Goal: Task Accomplishment & Management: Complete application form

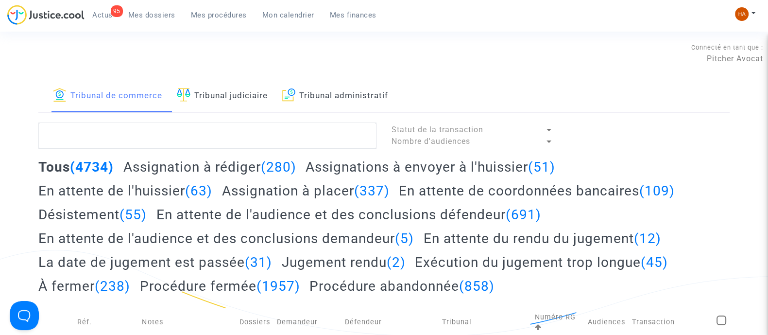
click at [165, 166] on h2 "Assignation à rédiger (280)" at bounding box center [209, 166] width 173 height 17
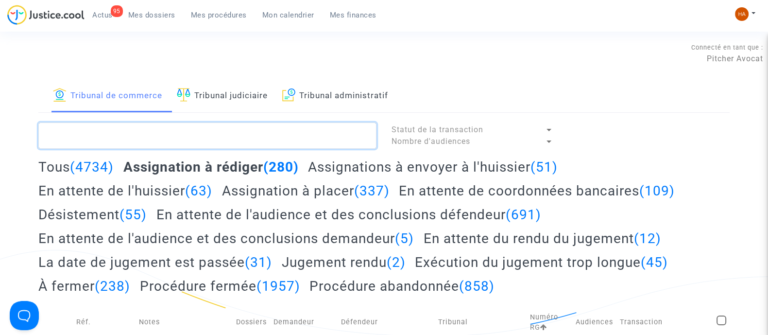
click at [92, 127] on textarea at bounding box center [207, 135] width 338 height 26
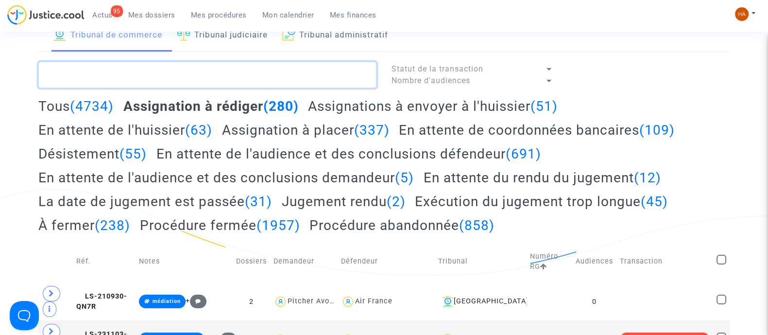
scroll to position [60, 0]
click at [132, 76] on textarea at bounding box center [207, 75] width 338 height 26
paste textarea "#Skycop !#letton !#néerlandais !#hindi !#arabe !#mandarin !#projetenvoyé !#[GEO…"
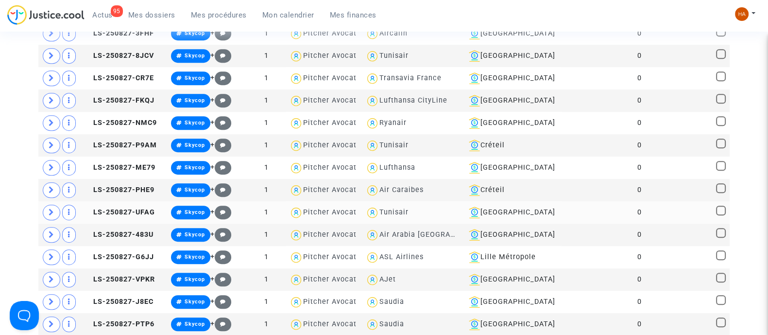
scroll to position [789, 0]
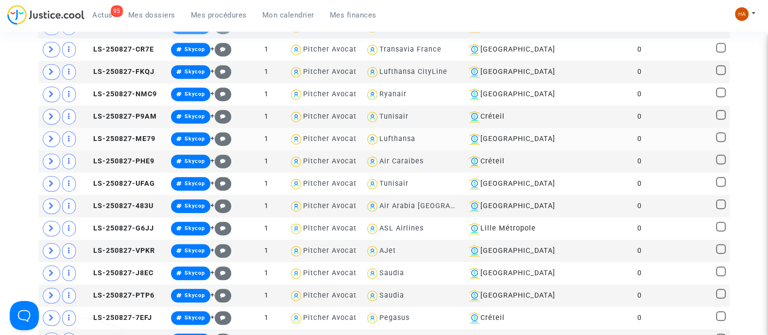
click at [403, 135] on div "Lufthansa" at bounding box center [397, 139] width 36 height 8
type textarea "#Skycop !#letton !#néerlandais !#hindi !#arabe !#mandarin !#projetenvoyé !#mulh…"
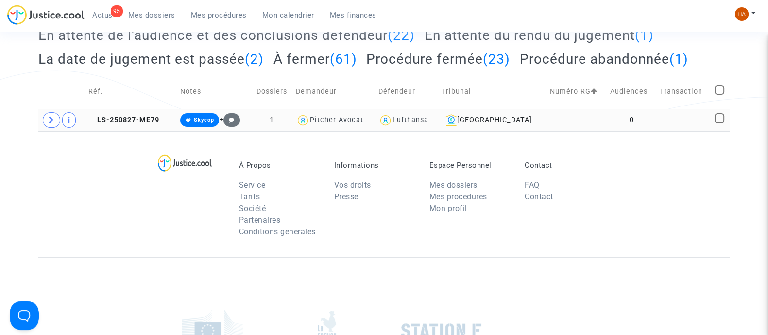
scroll to position [153, 0]
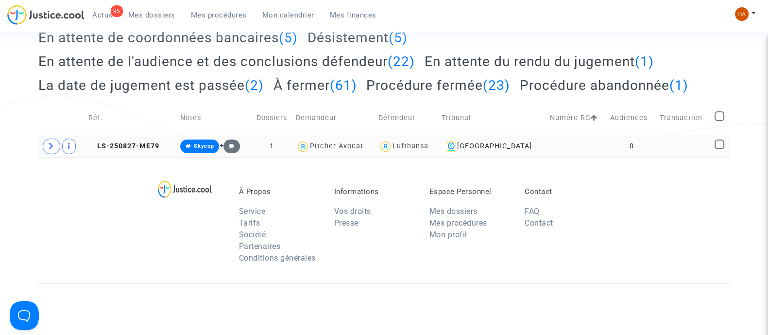
click at [720, 144] on span at bounding box center [720, 144] width 10 height 10
click at [719, 149] on input "checkbox" at bounding box center [719, 149] width 0 height 0
checkbox input "true"
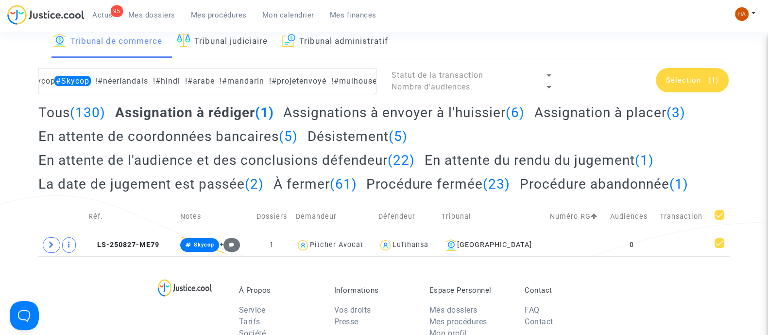
scroll to position [32, 0]
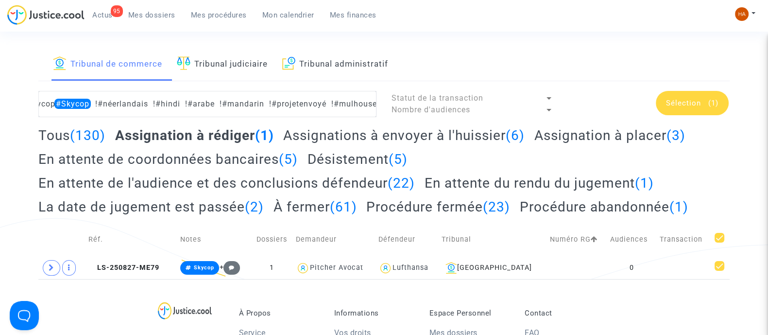
click at [686, 102] on span "Sélection" at bounding box center [683, 103] width 35 height 9
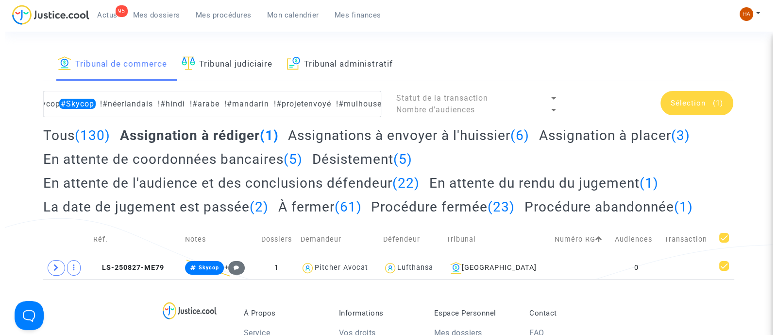
scroll to position [0, 0]
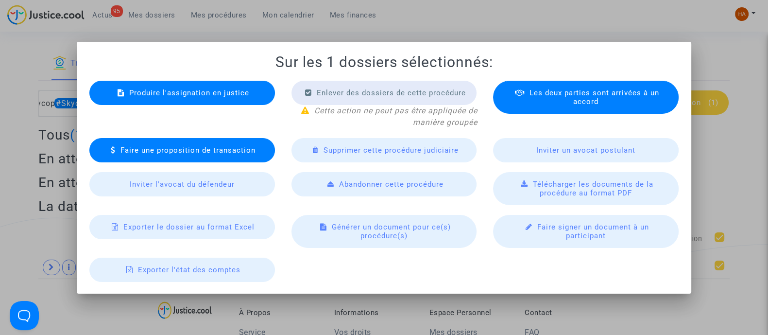
click at [166, 86] on div "Produire l'assignation en justice" at bounding box center [182, 93] width 186 height 24
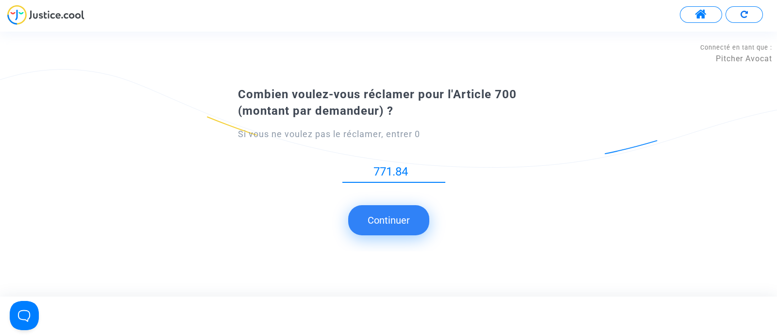
type input "771.84"
click at [380, 221] on button "Continuer" at bounding box center [388, 220] width 81 height 30
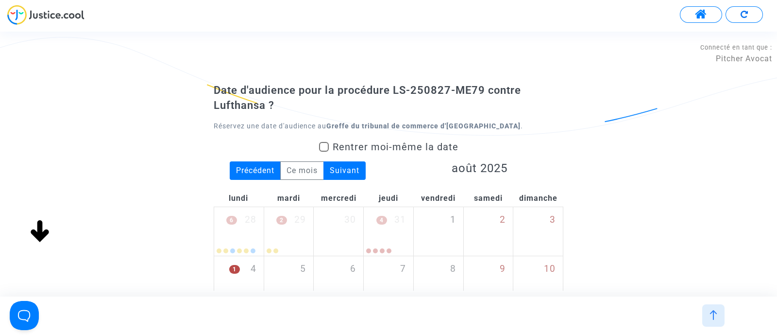
click at [323, 147] on span at bounding box center [324, 147] width 10 height 10
click at [323, 152] on input "Rentrer moi-même la date" at bounding box center [323, 152] width 0 height 0
checkbox input "true"
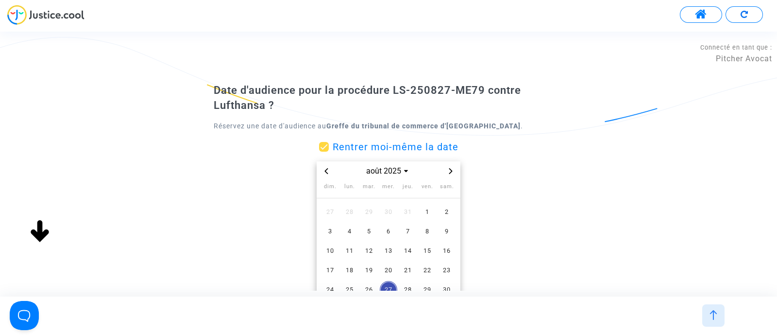
click at [453, 170] on icon "Next month" at bounding box center [451, 171] width 6 height 6
click at [350, 246] on span "13" at bounding box center [349, 250] width 17 height 17
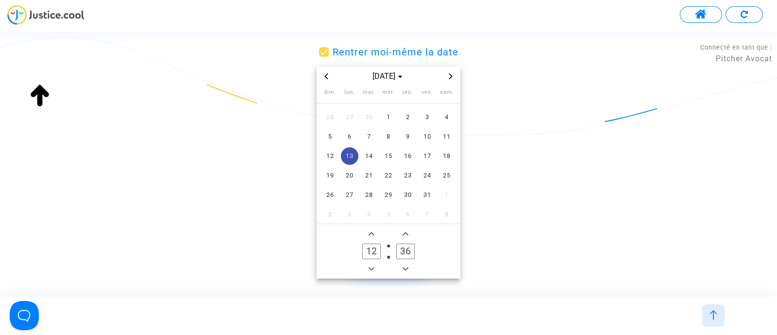
scroll to position [110, 0]
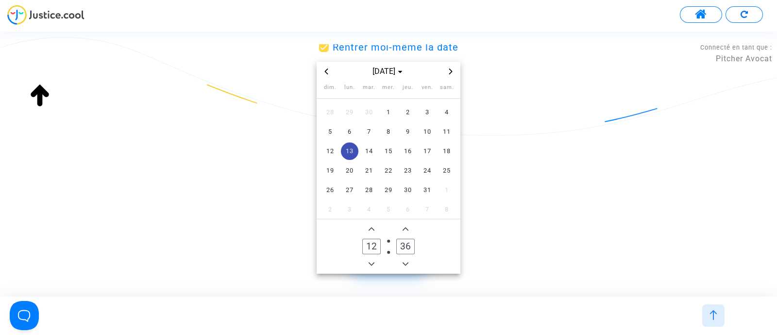
click at [366, 231] on span "Add a hour" at bounding box center [372, 229] width 12 height 12
type input "14"
drag, startPoint x: 409, startPoint y: 246, endPoint x: 389, endPoint y: 249, distance: 20.5
click at [389, 249] on owl-date-time-timer-box "36 Minute" at bounding box center [406, 246] width 34 height 47
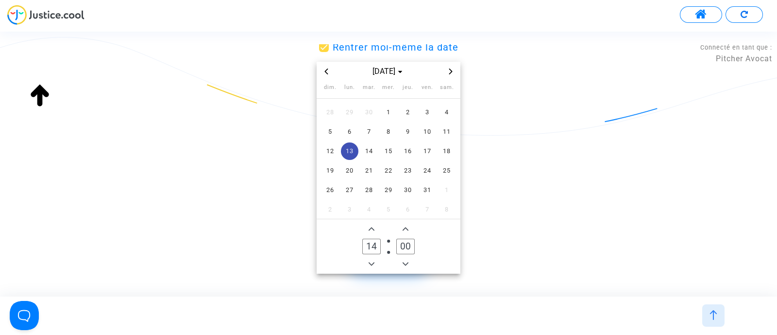
scroll to position [152, 0]
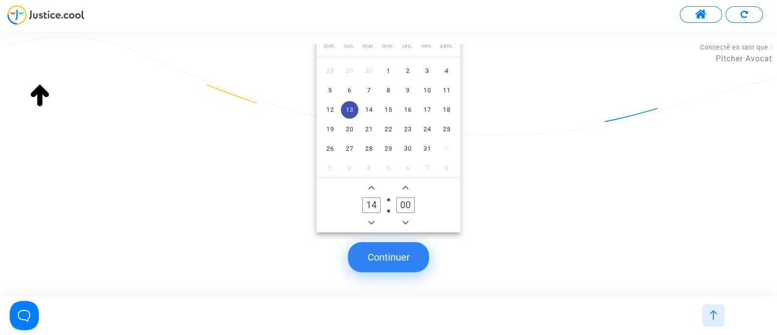
type input "00"
click at [407, 257] on button "Continuer" at bounding box center [388, 257] width 81 height 30
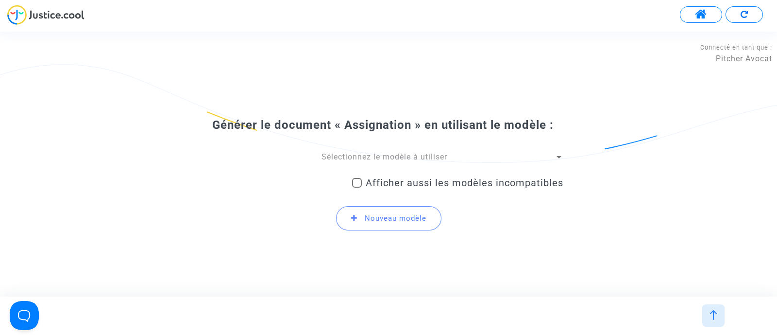
click at [559, 158] on div at bounding box center [559, 157] width 5 height 2
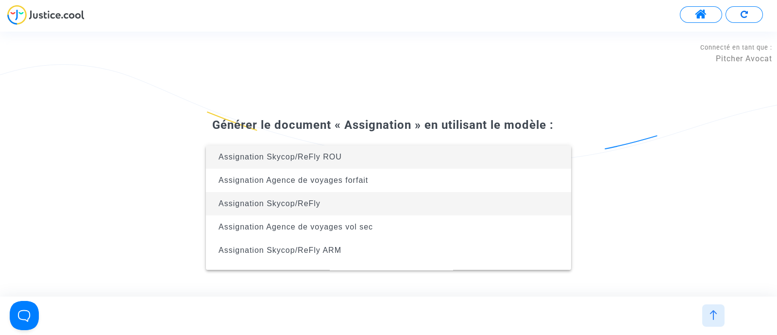
click at [428, 204] on span "Assignation Skycop/ReFly" at bounding box center [389, 203] width 350 height 23
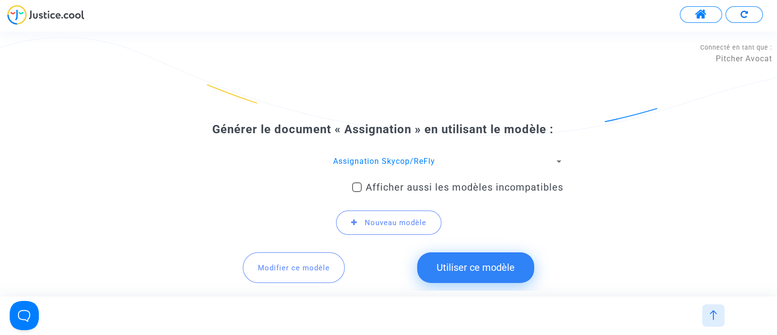
scroll to position [58, 0]
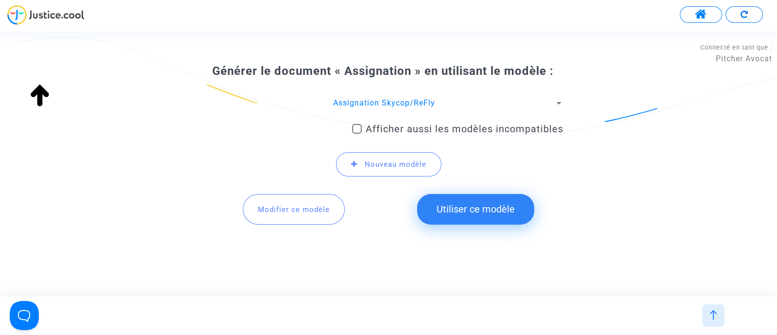
click at [482, 211] on button "Utiliser ce modèle" at bounding box center [475, 209] width 117 height 30
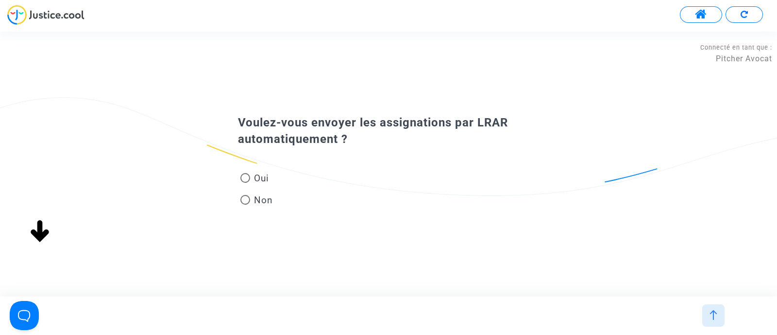
click at [245, 198] on span at bounding box center [245, 200] width 10 height 10
click at [245, 204] on input "Non" at bounding box center [245, 204] width 0 height 0
radio input "true"
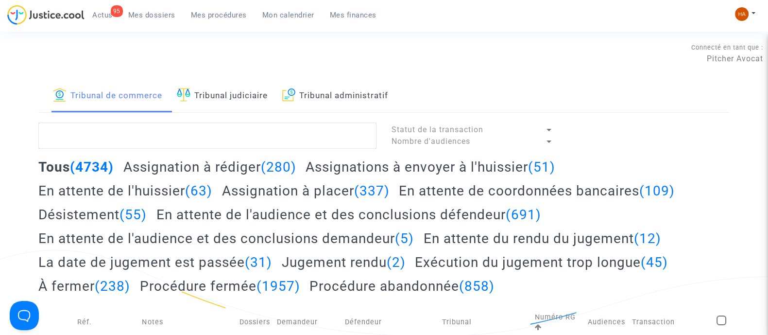
click at [206, 167] on h2 "Assignation à rédiger (280)" at bounding box center [209, 166] width 173 height 17
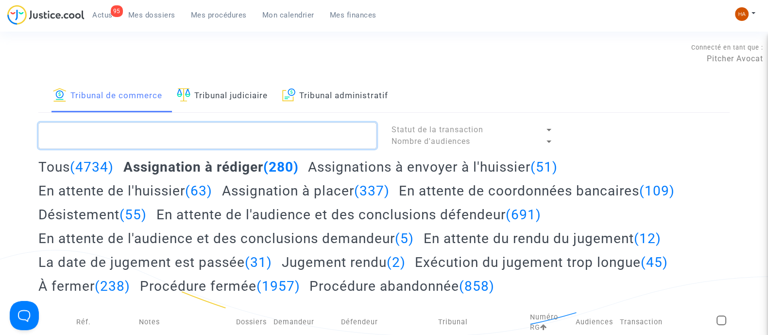
click at [176, 135] on textarea at bounding box center [207, 135] width 338 height 26
paste textarea "#Skycop !#letton !#néerlandais !#hindi !#arabe !#mandarin !#projetenvoyé !#[GEO…"
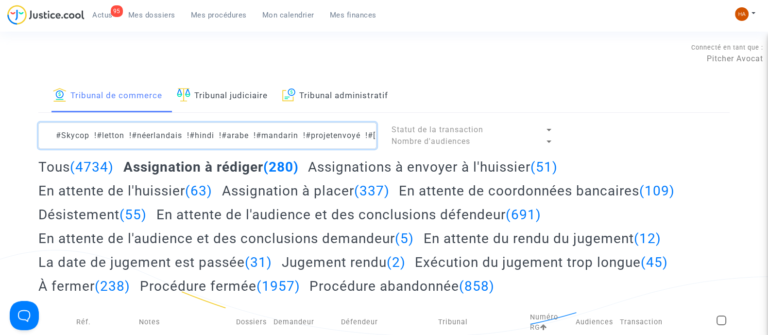
scroll to position [0, 34]
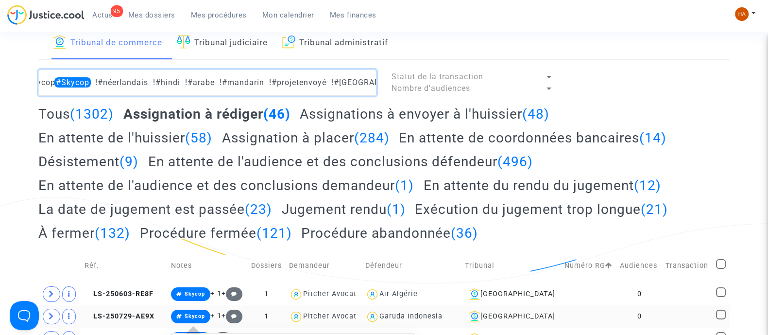
scroll to position [45, 0]
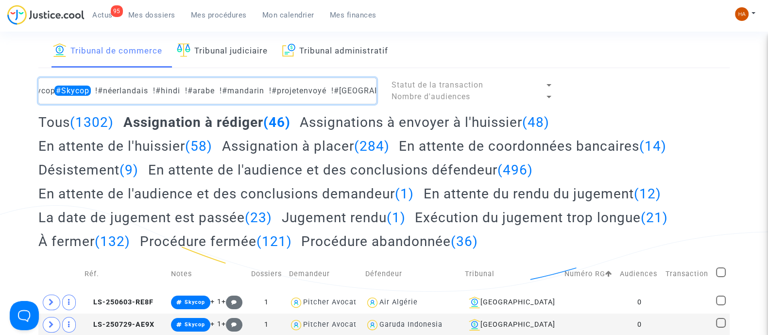
click at [317, 92] on textarea at bounding box center [207, 91] width 338 height 26
type textarea "#Skycop !#letton !#néerlandais !#hindi !#arabe !#mandarin !#projetenvoyé !#[GEO…"
drag, startPoint x: 370, startPoint y: 92, endPoint x: 15, endPoint y: 139, distance: 358.7
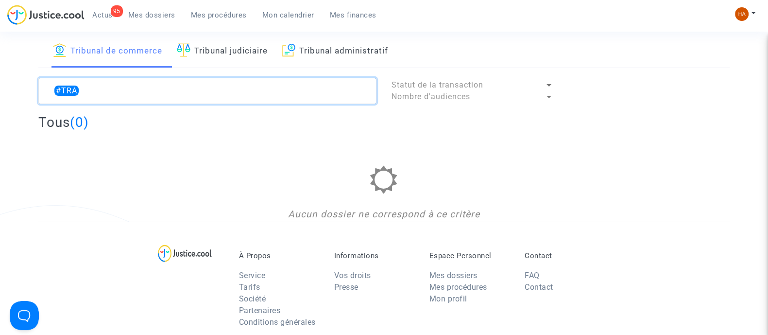
type textarea "#"
click at [95, 90] on textarea at bounding box center [207, 91] width 338 height 26
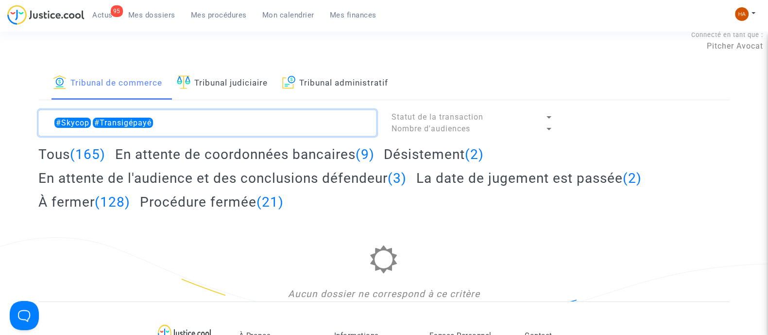
scroll to position [12, 0]
drag, startPoint x: 185, startPoint y: 126, endPoint x: 100, endPoint y: 119, distance: 85.3
click at [100, 119] on textarea at bounding box center [207, 124] width 338 height 26
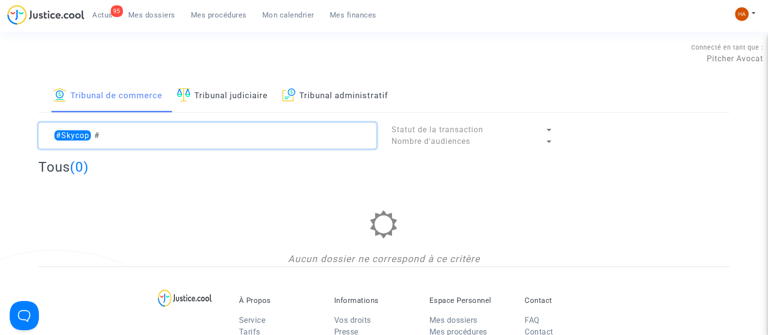
type textarea "#Skycop #"
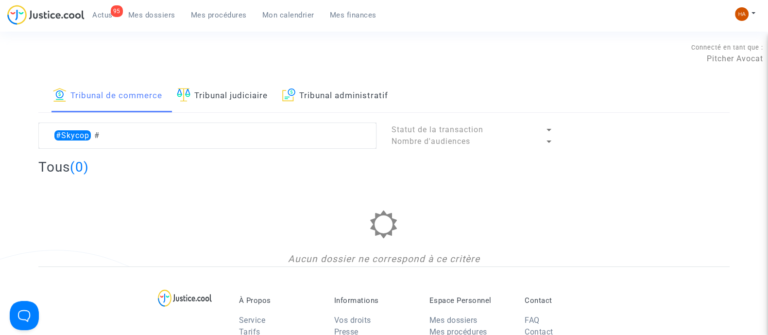
click at [159, 15] on span "Mes dossiers" at bounding box center [151, 15] width 47 height 9
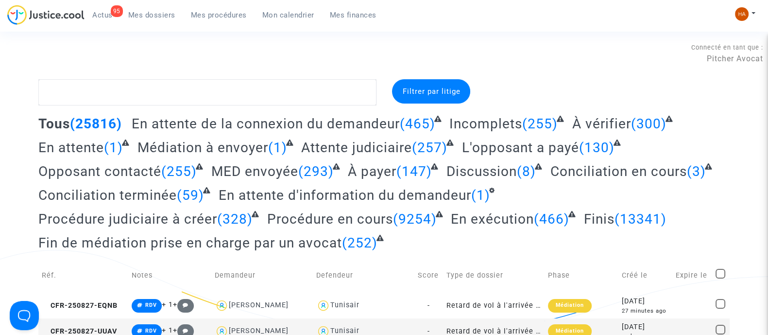
click at [372, 147] on span "Attente judiciaire" at bounding box center [356, 147] width 111 height 16
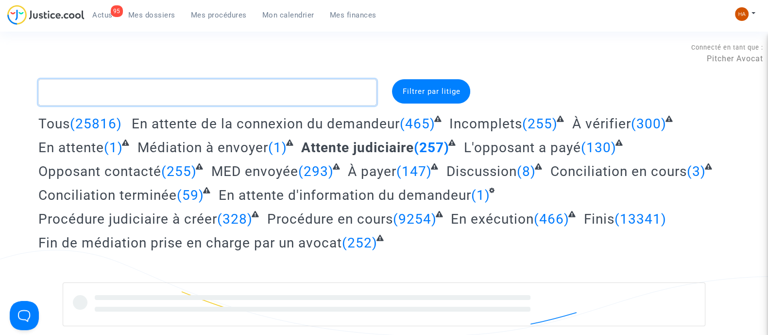
click at [228, 88] on textarea at bounding box center [207, 92] width 338 height 26
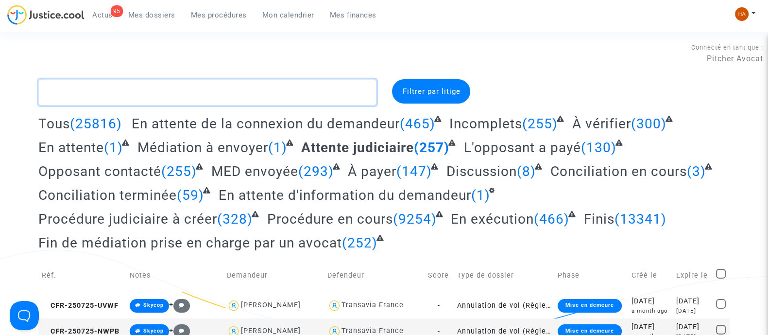
paste textarea "#Skycop !#letton !#néerlandais !#hindi !#arabe !#mandarin !#projetenvoyé !#[GEO…"
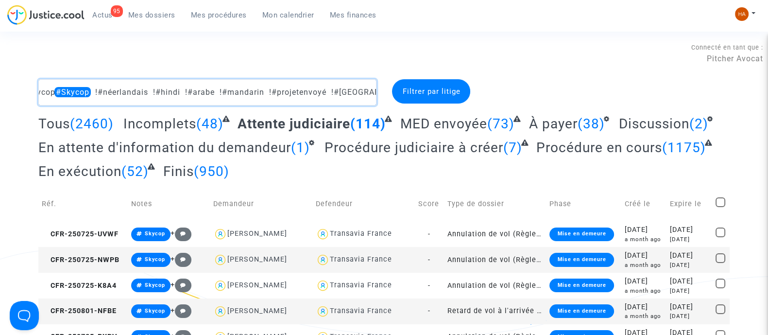
type textarea "#Skycop !#letton !#néerlandais !#hindi !#arabe !#mandarin !#projetenvoyé !#[GEO…"
click at [198, 16] on span "Mes procédures" at bounding box center [219, 15] width 56 height 9
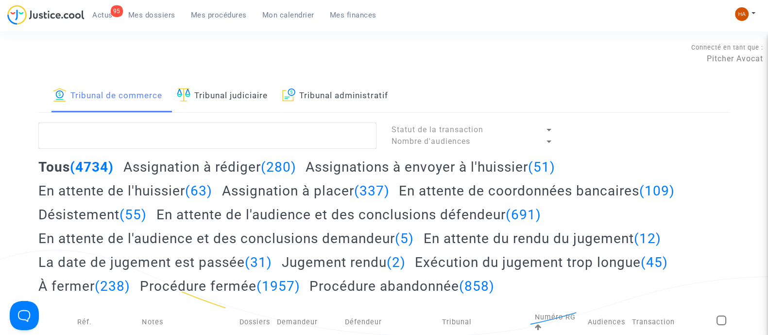
click at [202, 161] on h2 "Assignation à rédiger (280)" at bounding box center [209, 166] width 173 height 17
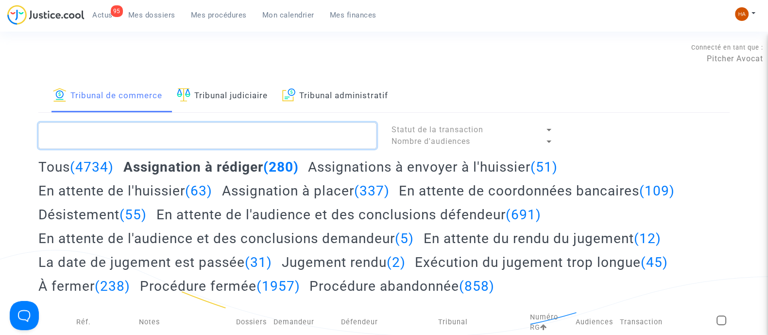
click at [153, 143] on textarea at bounding box center [207, 135] width 338 height 26
paste textarea "#Skycop !#letton !#néerlandais !#hindi !#arabe !#mandarin !#projetenvoyé !#[GEO…"
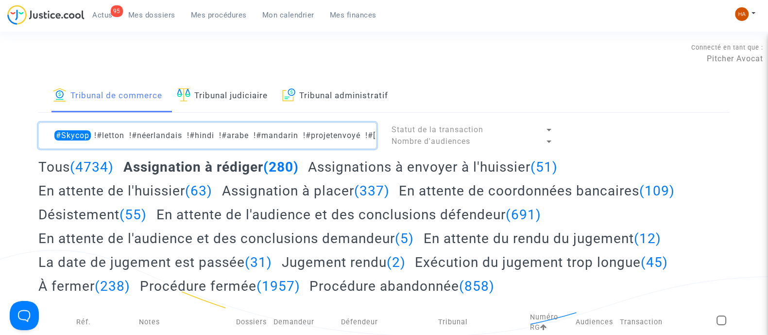
scroll to position [0, 34]
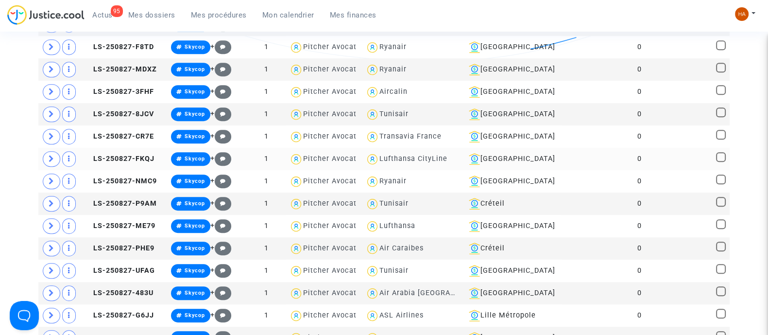
scroll to position [702, 0]
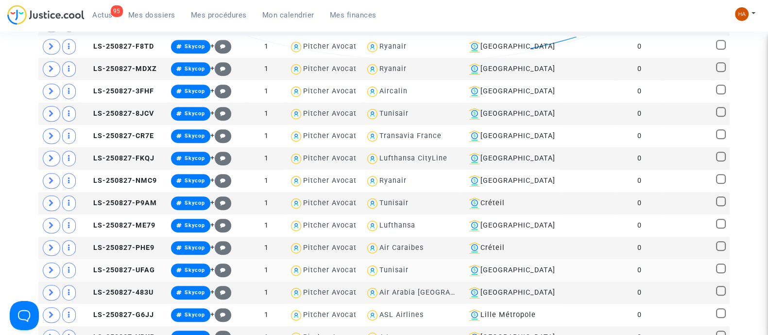
click at [408, 266] on div "Tunisair" at bounding box center [393, 270] width 29 height 8
type textarea "#Skycop !#letton !#néerlandais !#hindi !#arabe !#mandarin !#projetenvoyé !#mulh…"
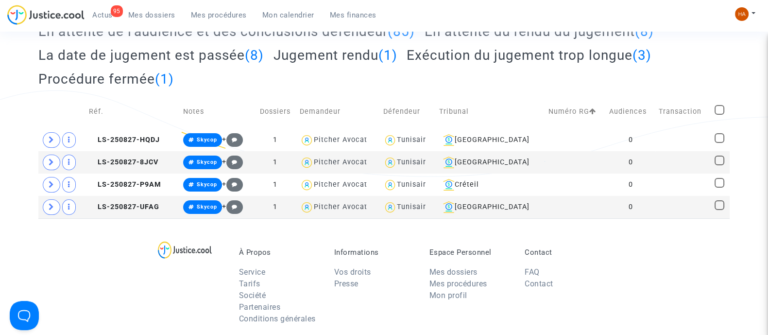
scroll to position [159, 0]
click at [721, 138] on span at bounding box center [720, 139] width 10 height 10
click at [719, 143] on input "checkbox" at bounding box center [719, 143] width 0 height 0
checkbox input "true"
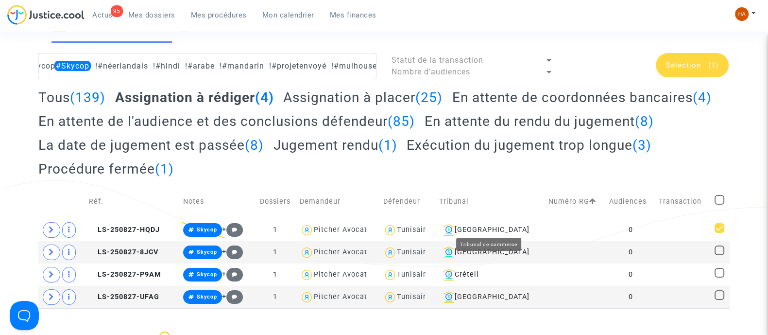
scroll to position [37, 0]
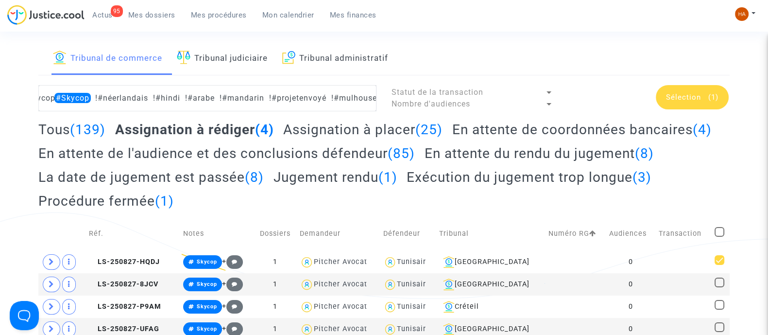
click at [690, 93] on span "Sélection" at bounding box center [683, 97] width 35 height 9
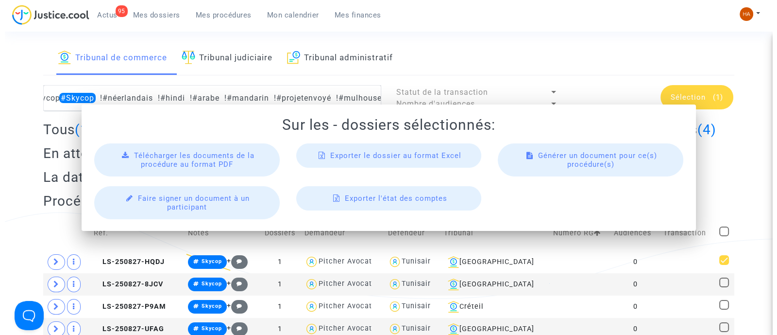
scroll to position [0, 0]
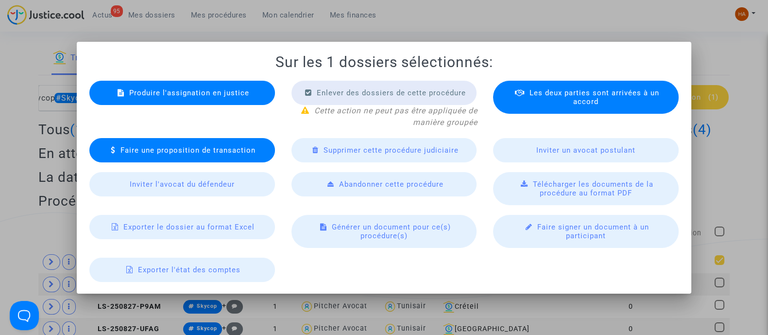
click at [202, 91] on span "Produire l'assignation en justice" at bounding box center [189, 92] width 120 height 9
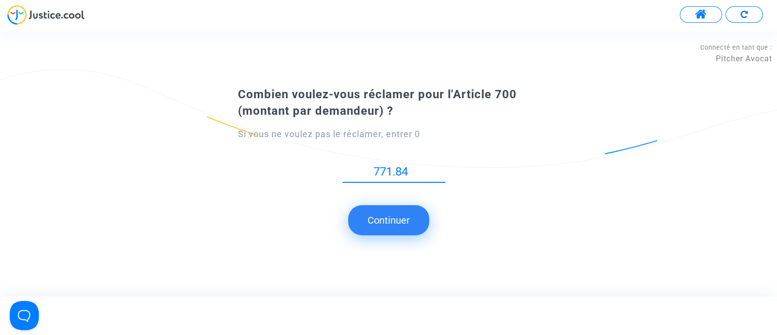
type input "771.84"
click at [393, 216] on button "Continuer" at bounding box center [388, 220] width 81 height 30
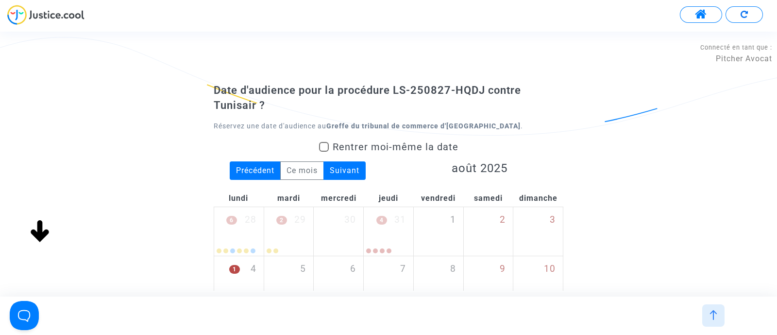
click at [325, 146] on span at bounding box center [324, 147] width 10 height 10
click at [324, 152] on input "Rentrer moi-même la date" at bounding box center [323, 152] width 0 height 0
checkbox input "true"
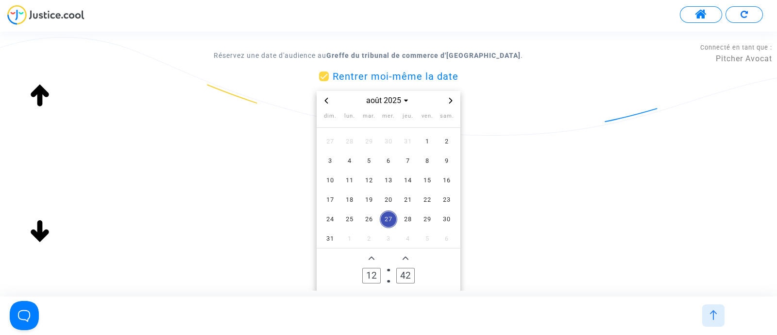
scroll to position [71, 0]
click at [449, 101] on icon "Next month" at bounding box center [451, 100] width 6 height 6
click at [347, 178] on span "13" at bounding box center [349, 178] width 17 height 17
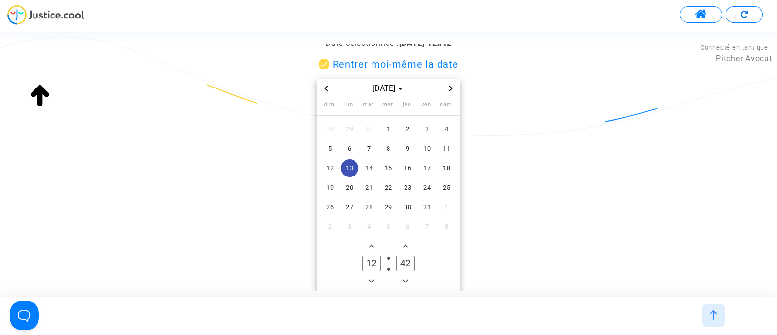
scroll to position [98, 0]
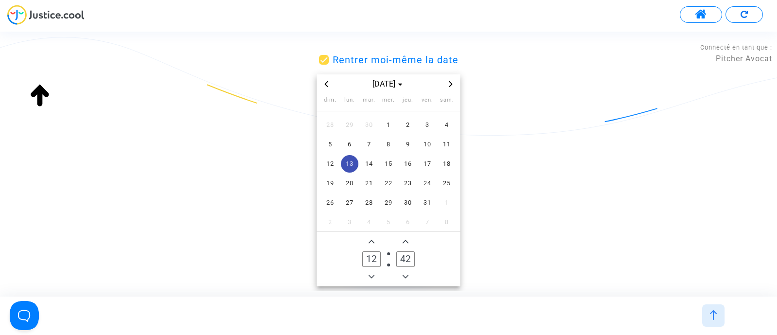
click at [375, 239] on span "Add a hour" at bounding box center [372, 242] width 12 height 12
type input "13"
drag, startPoint x: 411, startPoint y: 261, endPoint x: 395, endPoint y: 260, distance: 16.5
click at [395, 260] on label "42 Minute" at bounding box center [406, 259] width 34 height 20
type input "00"
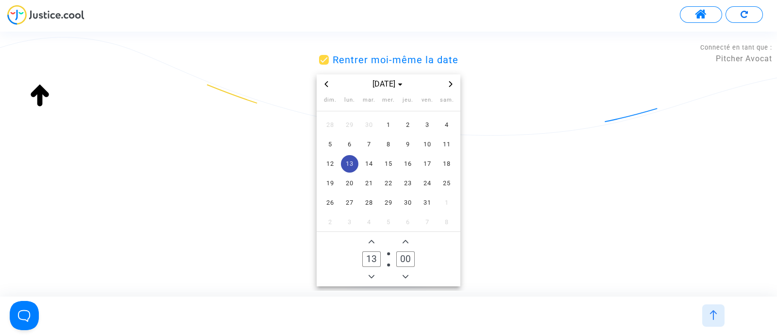
click at [370, 241] on icon "Add a hour" at bounding box center [372, 241] width 6 height 6
type input "14"
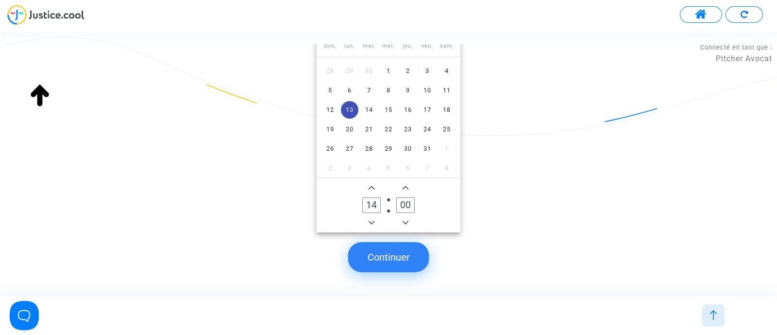
click at [406, 249] on button "Continuer" at bounding box center [388, 257] width 81 height 30
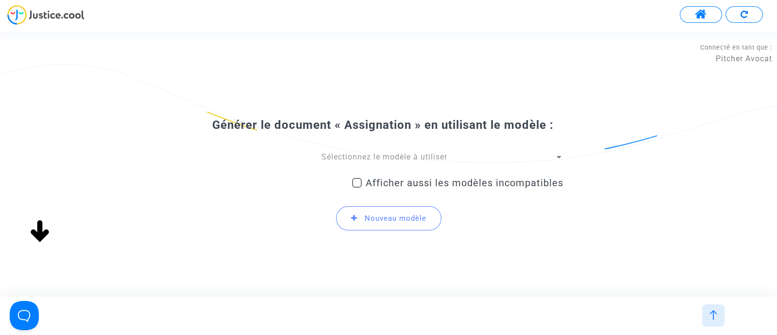
click at [561, 156] on div at bounding box center [559, 157] width 5 height 2
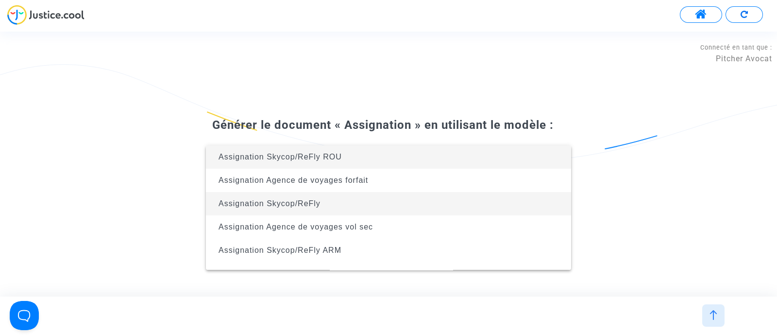
click at [391, 207] on span "Assignation Skycop/ReFly" at bounding box center [389, 203] width 350 height 23
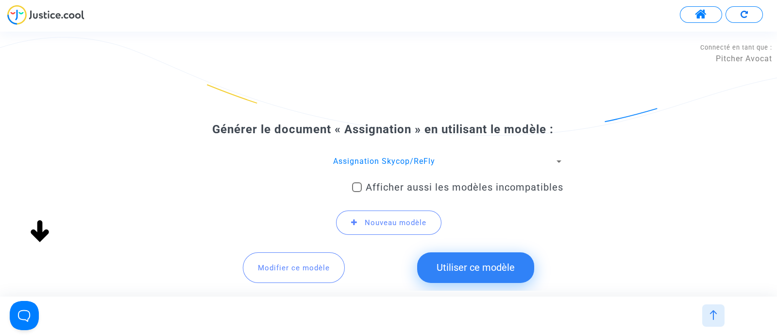
click at [469, 261] on button "Utiliser ce modèle" at bounding box center [475, 267] width 117 height 30
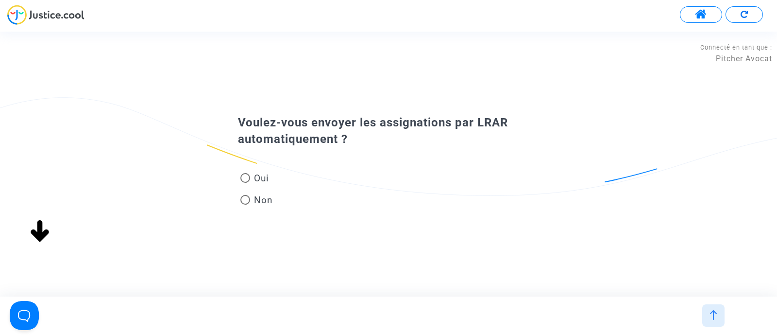
scroll to position [0, 0]
click at [248, 195] on span at bounding box center [245, 200] width 10 height 10
click at [245, 204] on input "Non" at bounding box center [245, 204] width 0 height 0
radio input "true"
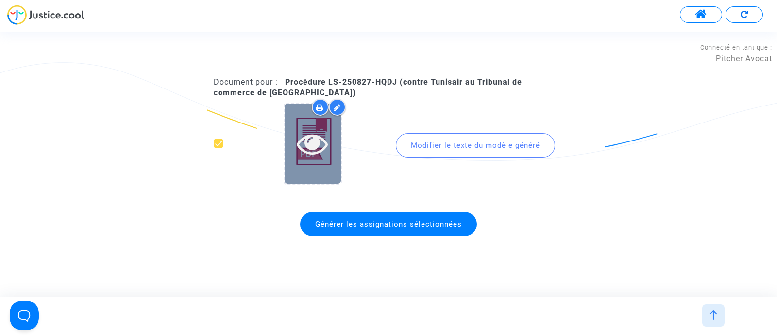
click at [308, 137] on icon at bounding box center [313, 143] width 32 height 31
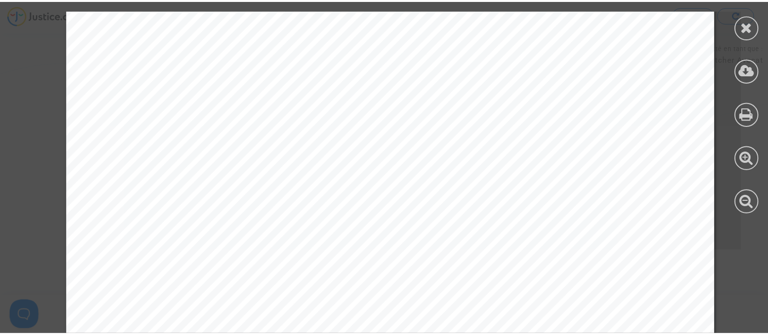
scroll to position [548, 0]
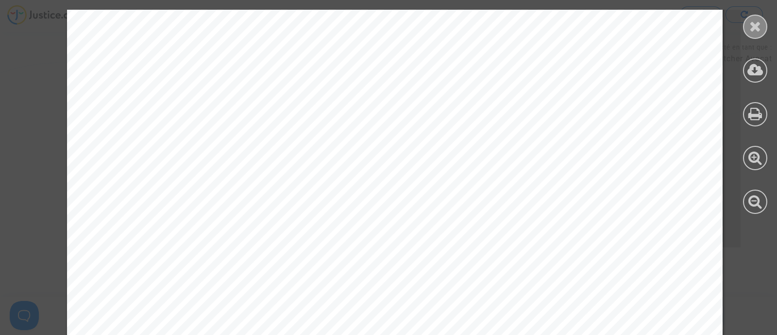
click at [750, 26] on icon at bounding box center [755, 26] width 12 height 15
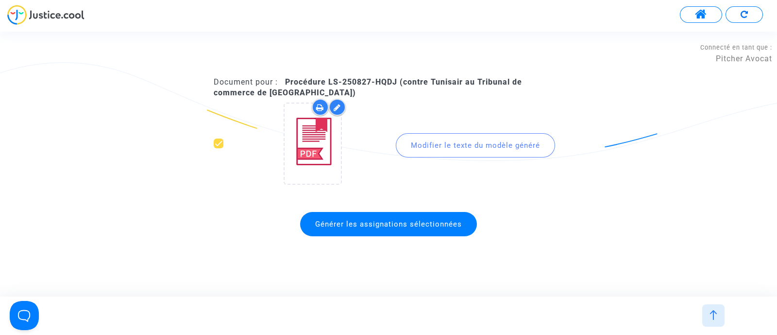
click at [369, 226] on span "Générer les assignations sélectionnées" at bounding box center [388, 224] width 147 height 9
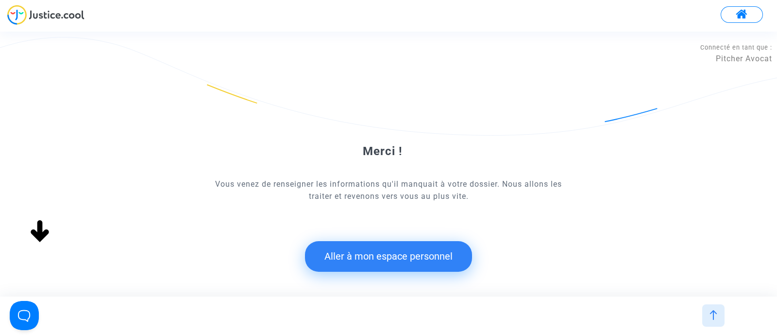
click at [351, 257] on button "Aller à mon espace personnel" at bounding box center [388, 256] width 167 height 30
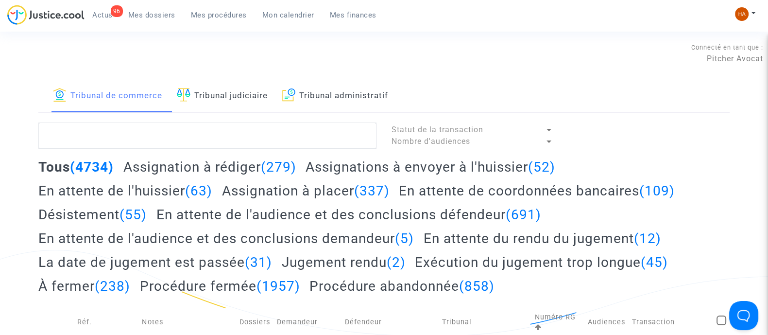
click at [191, 164] on h2 "Assignation à rédiger (279)" at bounding box center [209, 166] width 173 height 17
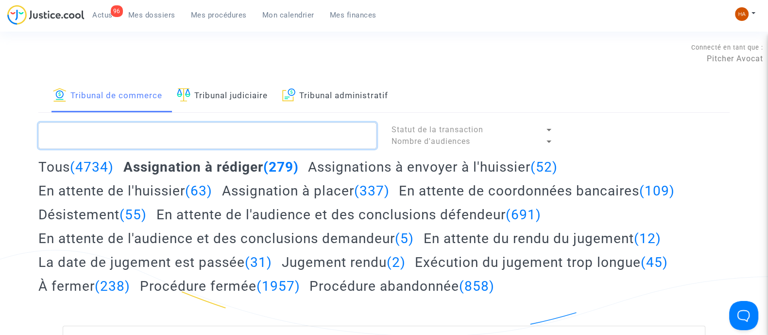
click at [119, 138] on textarea at bounding box center [207, 135] width 338 height 26
paste textarea "#Skycop !#letton !#néerlandais !#hindi !#arabe !#mandarin !#projetenvoyé !#[GEO…"
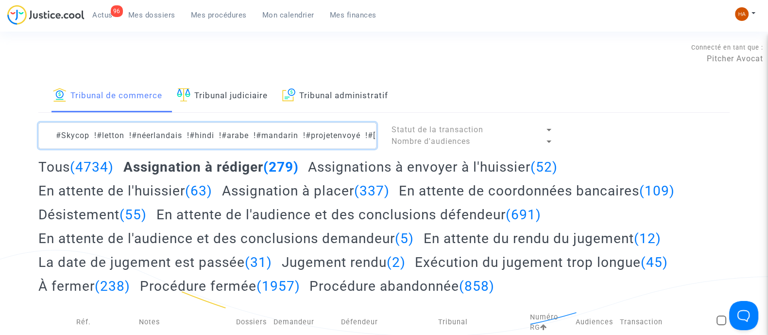
scroll to position [0, 34]
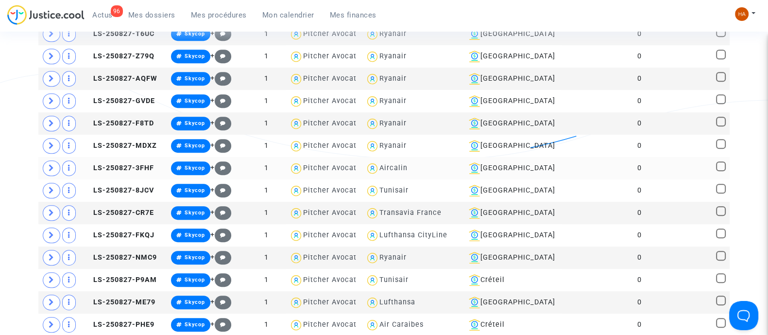
scroll to position [607, 0]
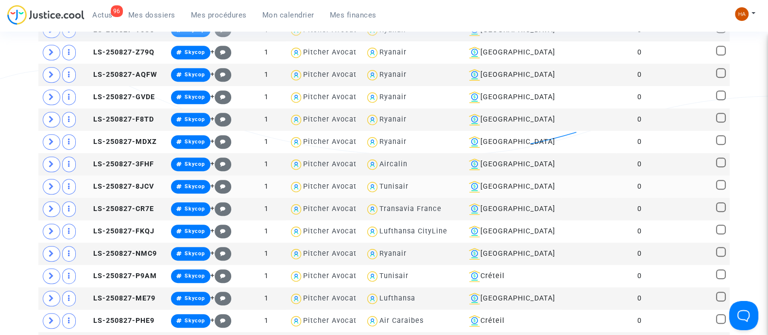
click at [397, 184] on div "Tunisair" at bounding box center [393, 186] width 29 height 8
type textarea "#Skycop !#letton !#néerlandais !#hindi !#arabe !#mandarin !#projetenvoyé !#mulh…"
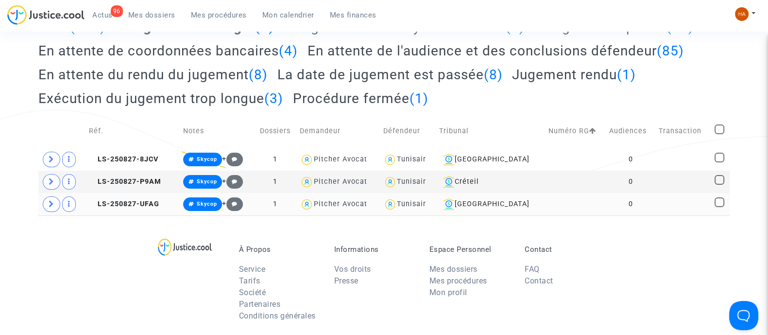
scroll to position [137, 0]
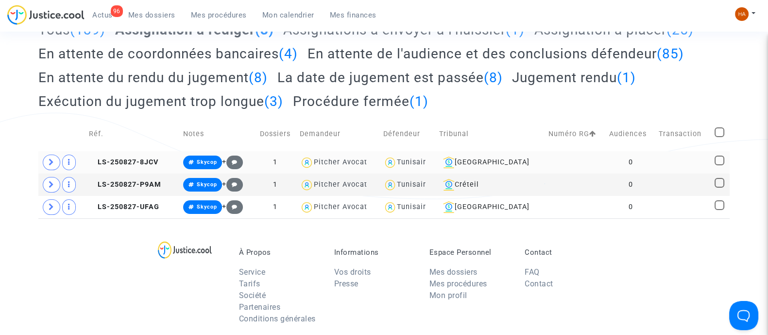
click at [718, 162] on span at bounding box center [720, 160] width 10 height 10
click at [719, 165] on input "checkbox" at bounding box center [719, 165] width 0 height 0
checkbox input "true"
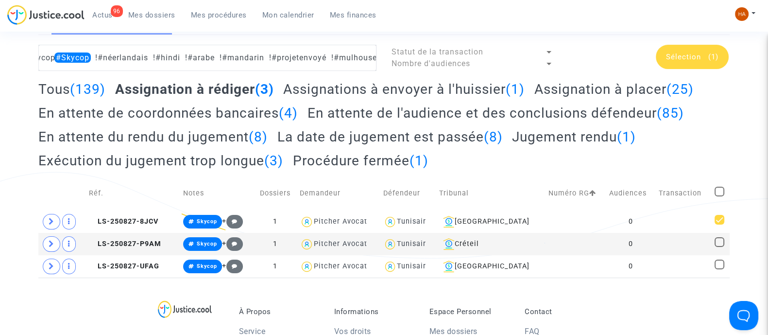
scroll to position [76, 0]
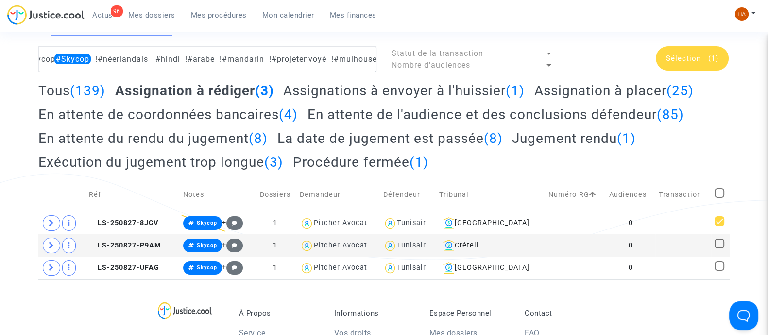
click at [692, 60] on span "Sélection" at bounding box center [683, 58] width 35 height 9
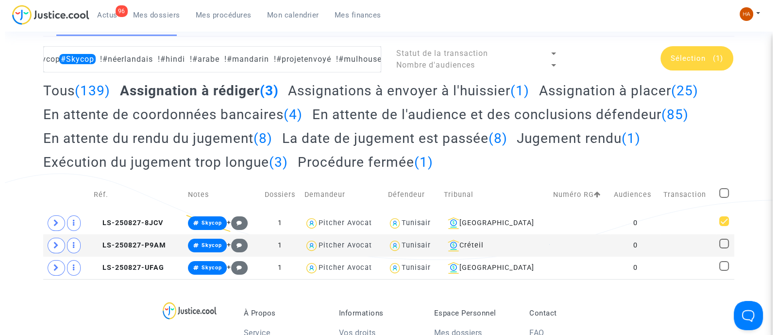
scroll to position [0, 0]
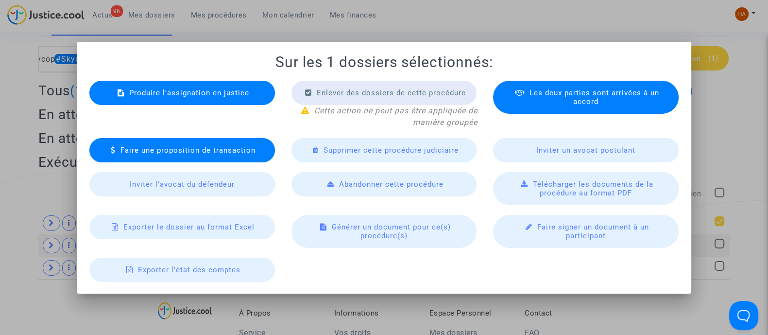
click at [211, 96] on span "Produire l'assignation en justice" at bounding box center [189, 92] width 120 height 9
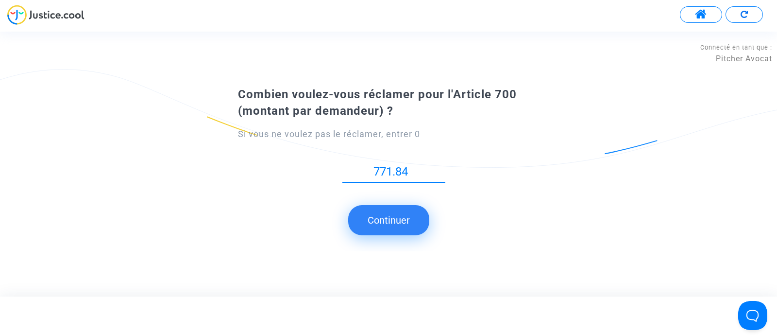
type input "771.84"
click at [394, 220] on button "Continuer" at bounding box center [388, 220] width 81 height 30
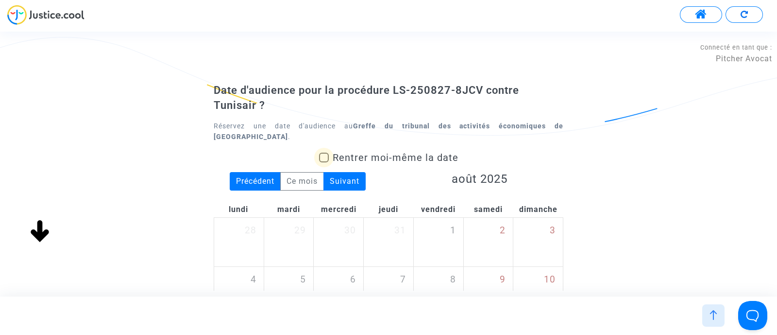
click at [327, 153] on span at bounding box center [324, 158] width 10 height 10
click at [324, 162] on input "Rentrer moi-même la date" at bounding box center [323, 162] width 0 height 0
checkbox input "true"
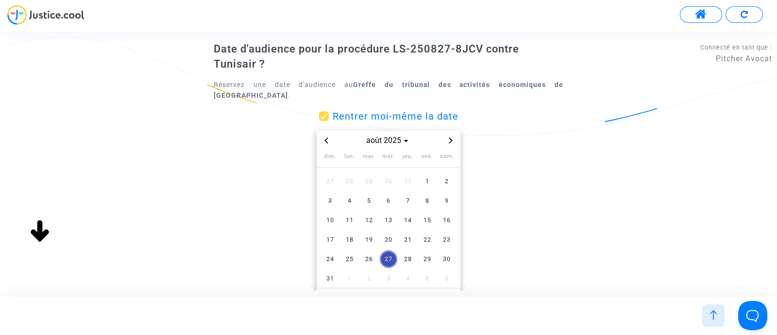
scroll to position [41, 0]
click at [448, 138] on icon "Next month" at bounding box center [451, 141] width 6 height 6
click at [369, 212] on span "14" at bounding box center [368, 220] width 17 height 17
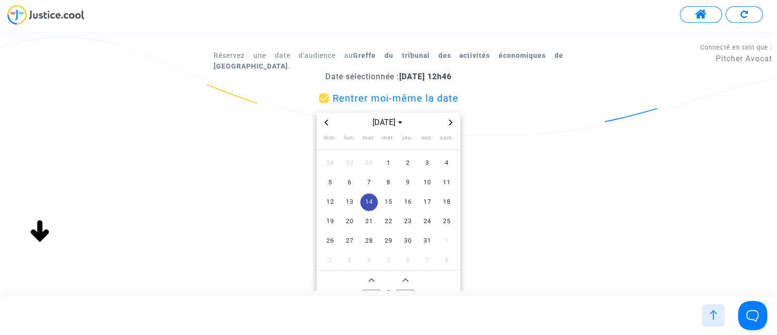
scroll to position [102, 0]
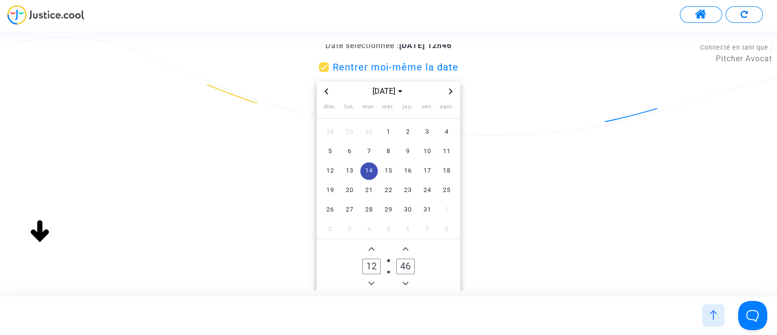
click at [376, 243] on button "Add a hour" at bounding box center [372, 249] width 12 height 12
click at [376, 243] on span "Add a hour" at bounding box center [372, 249] width 12 height 12
type input "14"
drag, startPoint x: 410, startPoint y: 254, endPoint x: 393, endPoint y: 256, distance: 17.2
click at [393, 256] on label "46 Minute" at bounding box center [406, 266] width 34 height 20
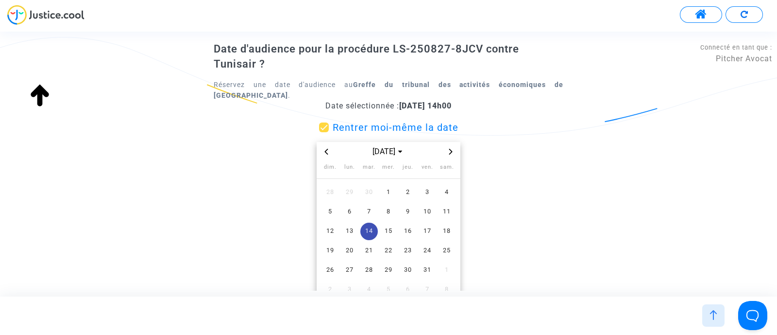
scroll to position [41, 0]
type input "00"
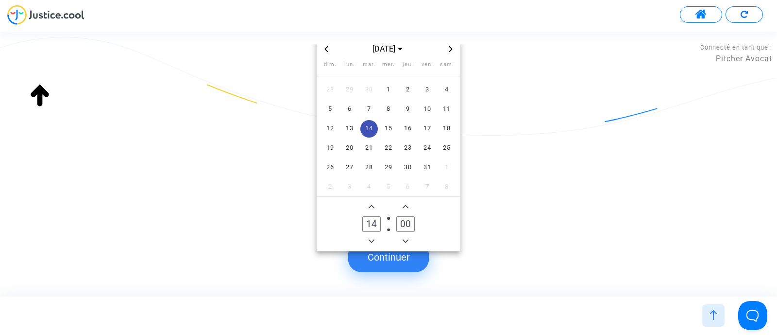
scroll to position [152, 0]
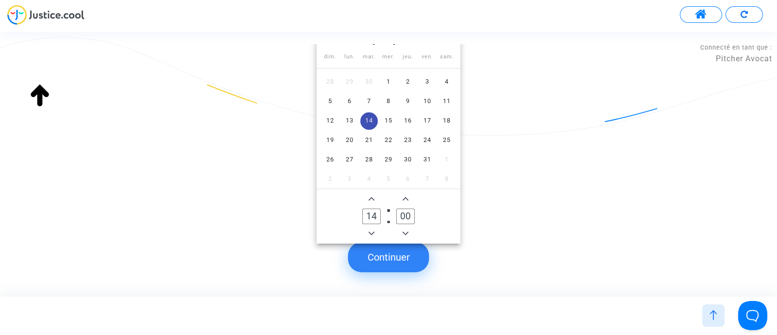
click at [406, 258] on button "Continuer" at bounding box center [388, 257] width 81 height 30
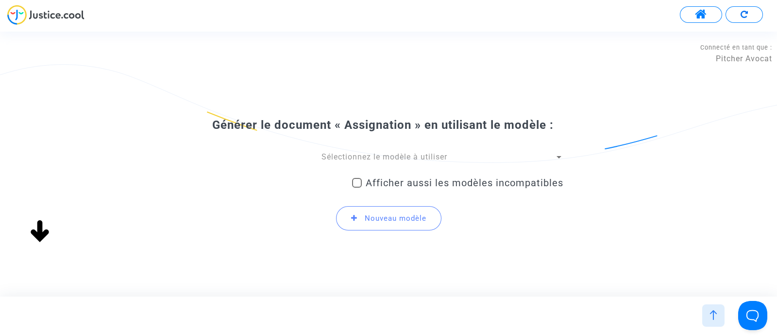
click at [558, 153] on div at bounding box center [559, 157] width 9 height 11
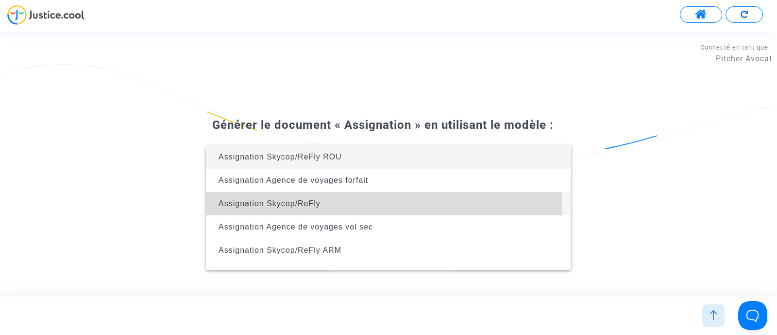
click at [369, 205] on span "Assignation Skycop/ReFly" at bounding box center [389, 203] width 350 height 23
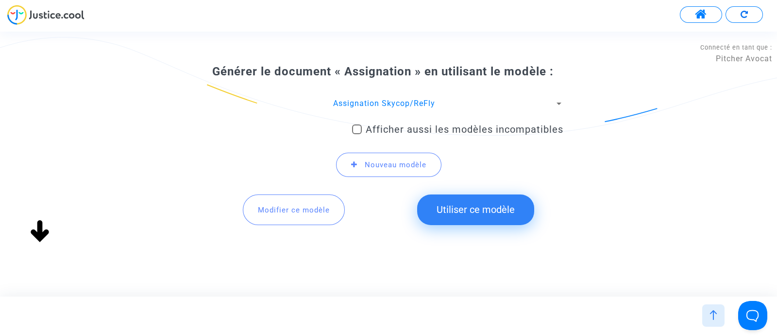
scroll to position [58, 0]
click at [461, 204] on button "Utiliser ce modèle" at bounding box center [475, 209] width 117 height 30
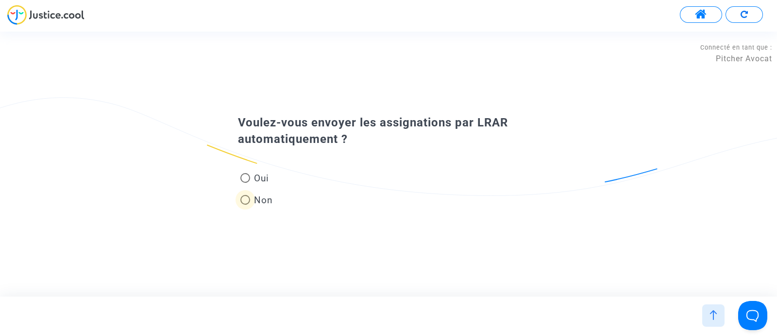
click at [246, 200] on span at bounding box center [245, 200] width 10 height 10
click at [245, 204] on input "Non" at bounding box center [245, 204] width 0 height 0
radio input "true"
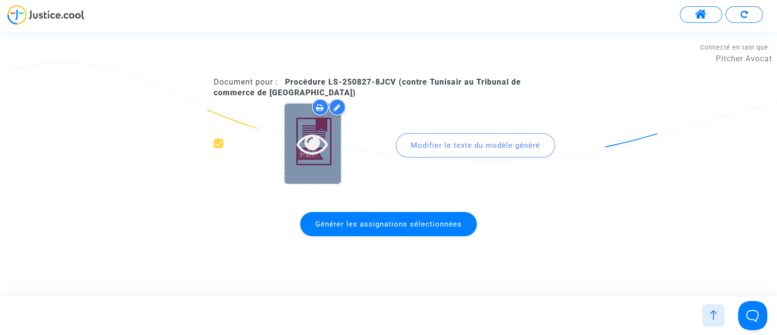
click at [321, 143] on icon at bounding box center [313, 143] width 32 height 31
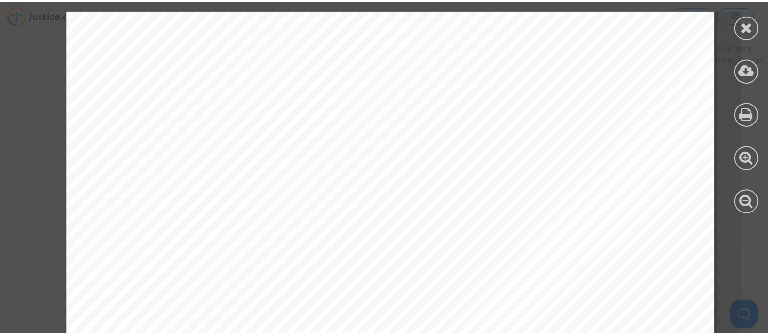
scroll to position [546, 0]
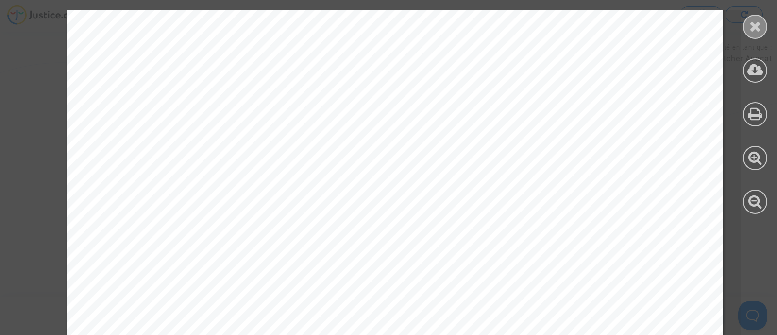
click at [758, 25] on icon at bounding box center [755, 26] width 12 height 15
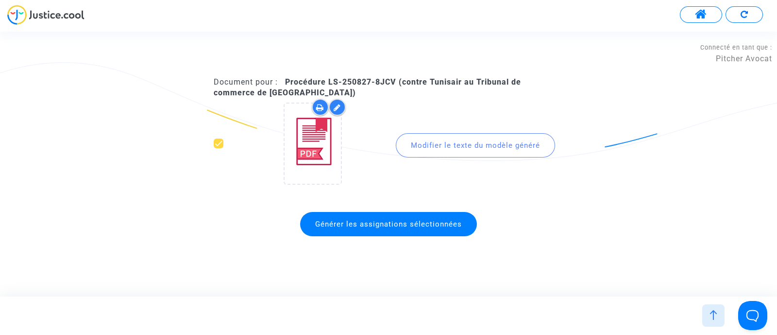
click at [384, 229] on span "Générer les assignations sélectionnées" at bounding box center [388, 224] width 177 height 24
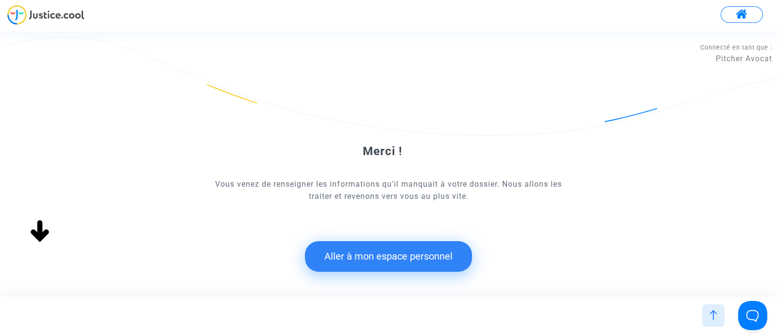
click at [368, 258] on button "Aller à mon espace personnel" at bounding box center [388, 256] width 167 height 30
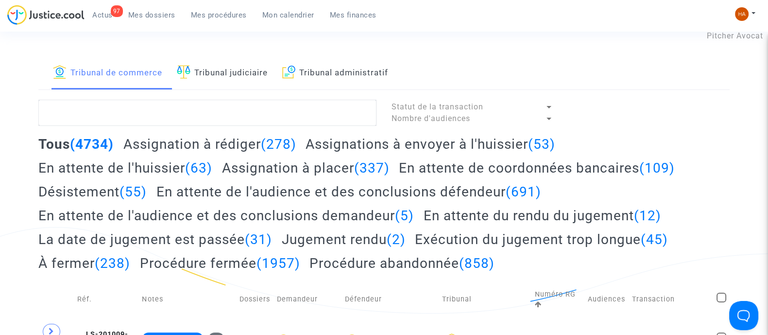
scroll to position [7, 0]
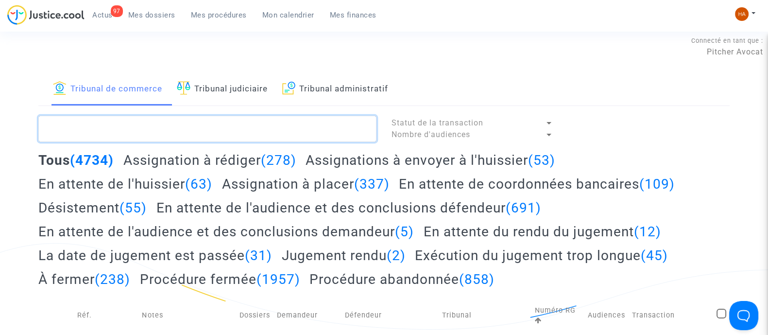
click at [123, 133] on textarea at bounding box center [207, 129] width 338 height 26
paste textarea "!#néerlandais !#hindi !#arabe !#mandarin !#projetenvoyé !#[GEOGRAPHIC_DATA]"
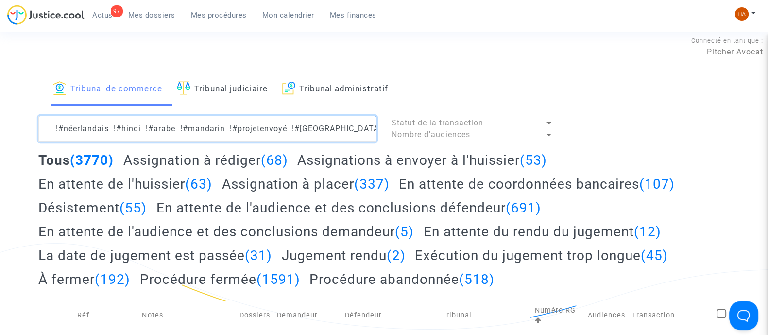
click at [55, 128] on textarea at bounding box center [207, 129] width 338 height 26
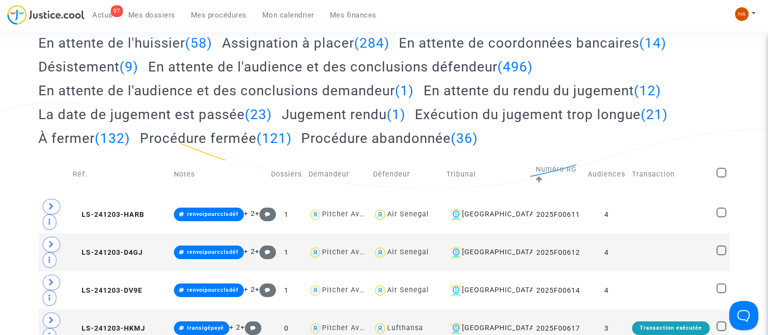
scroll to position [32, 0]
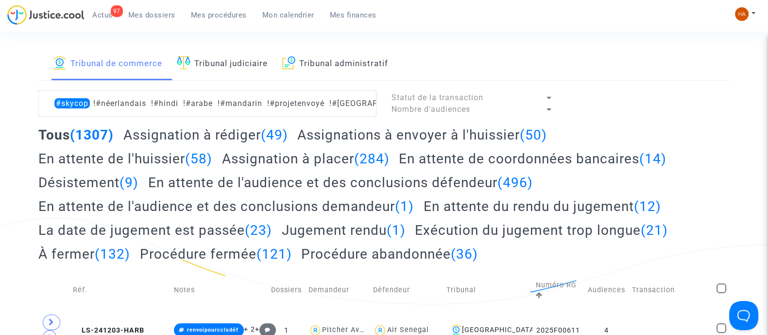
click at [202, 137] on h2 "Assignation à rédiger (49)" at bounding box center [205, 134] width 165 height 17
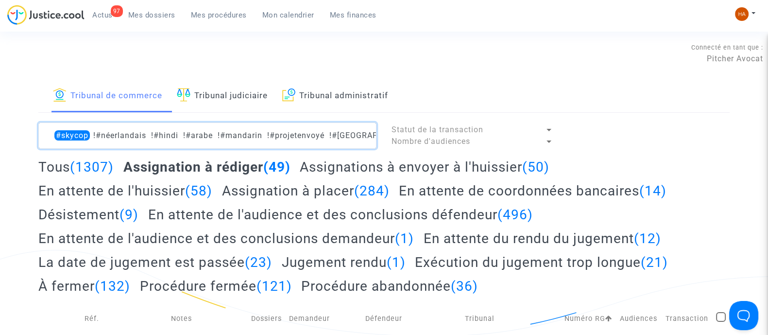
click at [87, 135] on textarea at bounding box center [207, 135] width 338 height 26
click at [93, 136] on textarea at bounding box center [207, 135] width 338 height 26
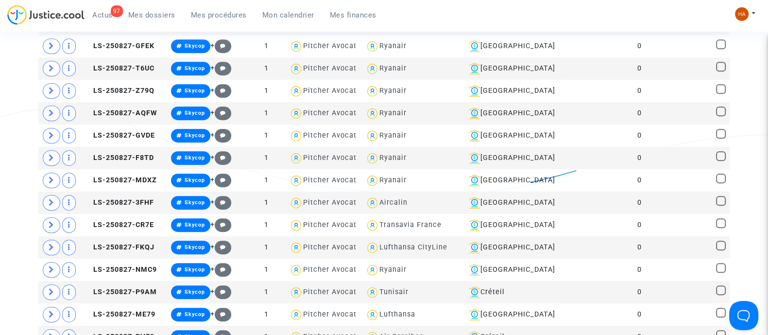
scroll to position [569, 0]
click at [396, 108] on div "Ryanair" at bounding box center [392, 112] width 27 height 8
type textarea "#skycop !#letton !#néerlandais !#hindi !#arabe !#mandarin !#projetenvoyé !#mulh…"
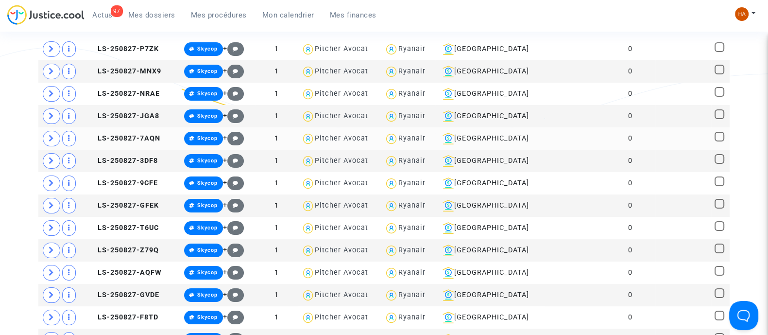
scroll to position [205, 0]
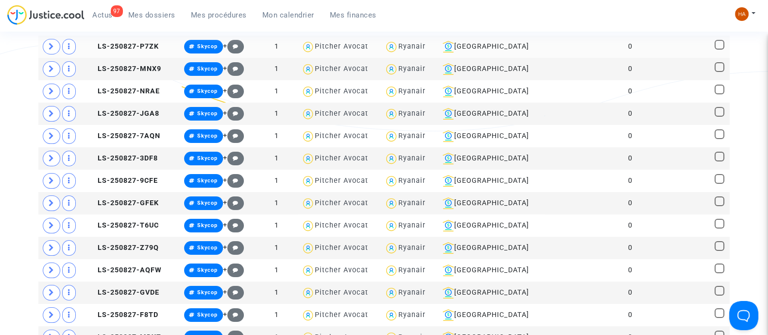
click at [721, 50] on span at bounding box center [720, 45] width 10 height 10
click at [719, 50] on input "checkbox" at bounding box center [719, 50] width 0 height 0
checkbox input "true"
click at [719, 72] on span at bounding box center [720, 67] width 10 height 10
click at [719, 72] on input "checkbox" at bounding box center [719, 72] width 0 height 0
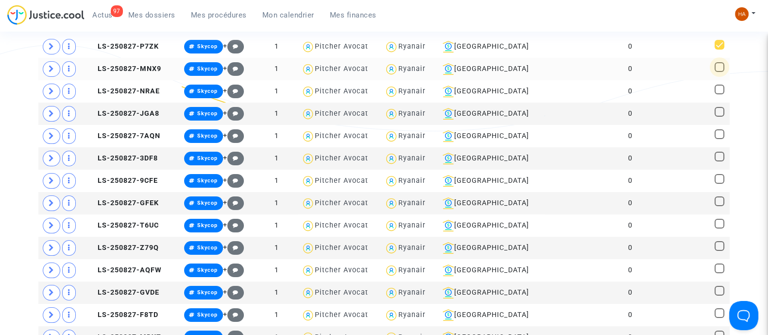
checkbox input "true"
click at [721, 94] on span at bounding box center [720, 90] width 10 height 10
click at [719, 95] on input "checkbox" at bounding box center [719, 94] width 0 height 0
checkbox input "true"
click at [717, 117] on span at bounding box center [720, 112] width 10 height 10
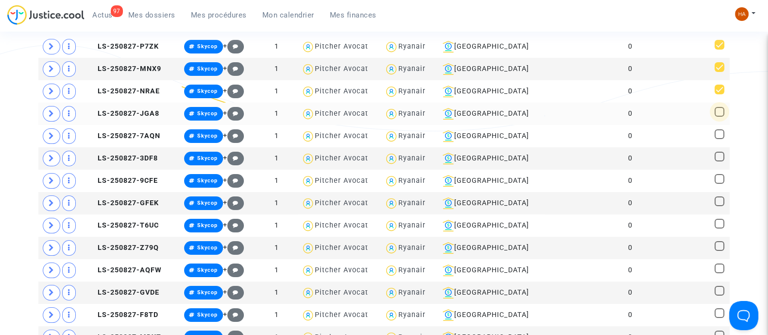
click at [719, 117] on input "checkbox" at bounding box center [719, 117] width 0 height 0
checkbox input "true"
click at [720, 139] on span at bounding box center [720, 134] width 10 height 10
click at [719, 139] on input "checkbox" at bounding box center [719, 139] width 0 height 0
checkbox input "true"
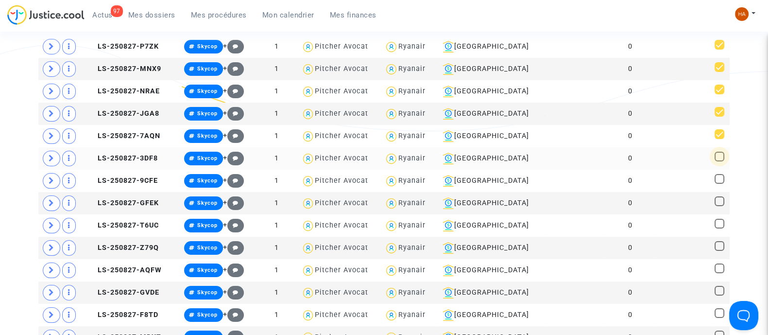
click at [716, 161] on span at bounding box center [720, 157] width 10 height 10
click at [719, 162] on input "checkbox" at bounding box center [719, 161] width 0 height 0
checkbox input "true"
click at [719, 184] on span at bounding box center [720, 179] width 10 height 10
click at [719, 184] on input "checkbox" at bounding box center [719, 184] width 0 height 0
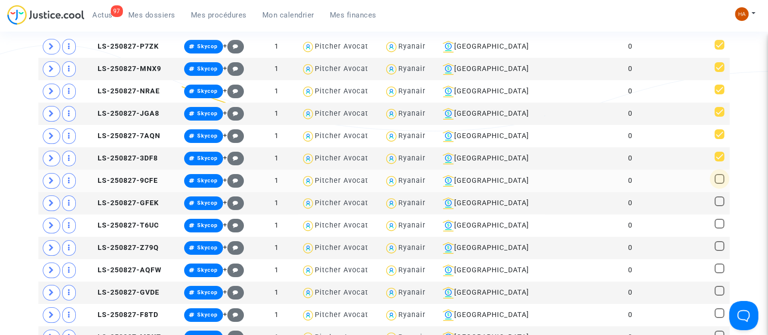
checkbox input "true"
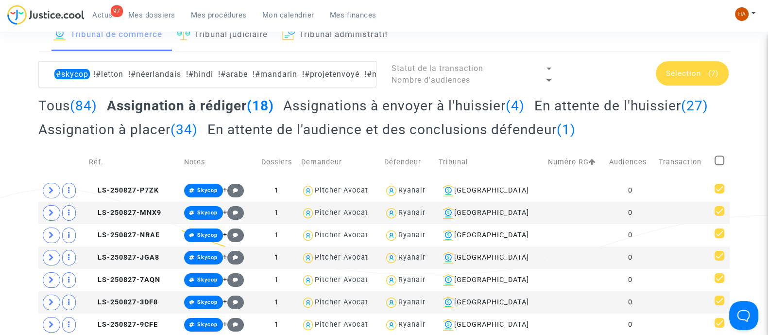
scroll to position [60, 0]
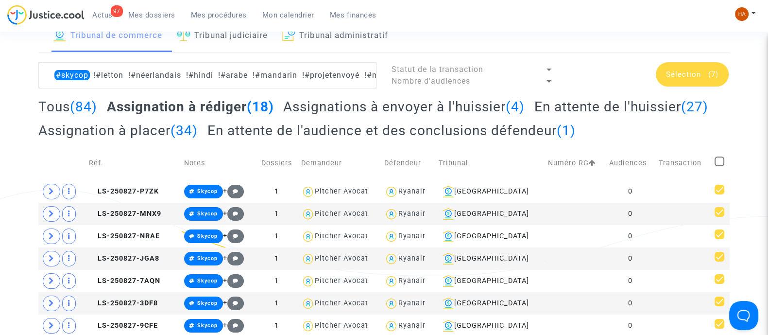
click at [680, 76] on span "Sélection" at bounding box center [683, 74] width 35 height 9
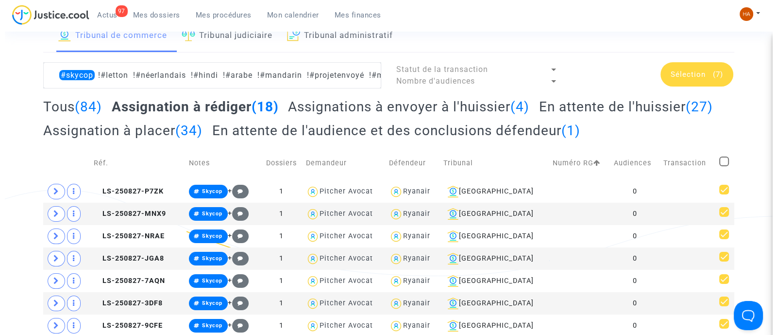
scroll to position [0, 0]
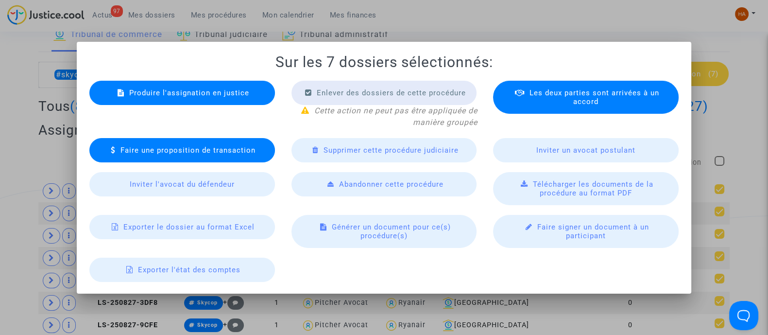
click at [144, 91] on span "Produire l'assignation en justice" at bounding box center [189, 92] width 120 height 9
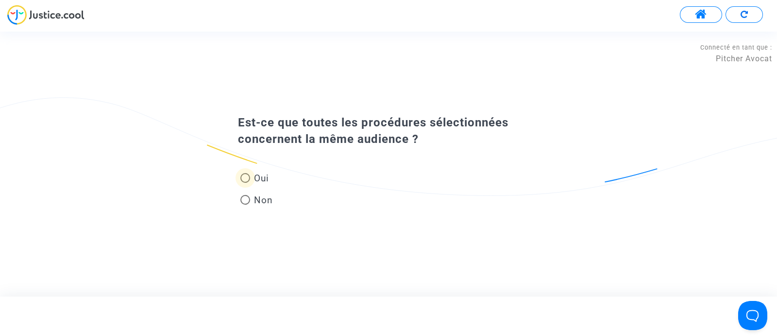
click at [244, 181] on span at bounding box center [245, 178] width 10 height 10
click at [245, 183] on input "Oui" at bounding box center [245, 183] width 0 height 0
radio input "true"
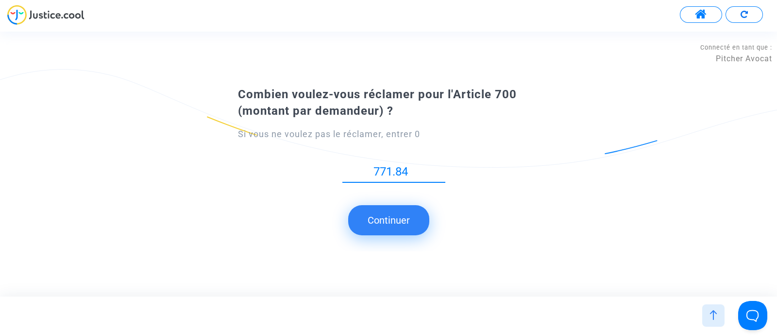
type input "771.84"
click at [396, 222] on button "Continuer" at bounding box center [388, 220] width 81 height 30
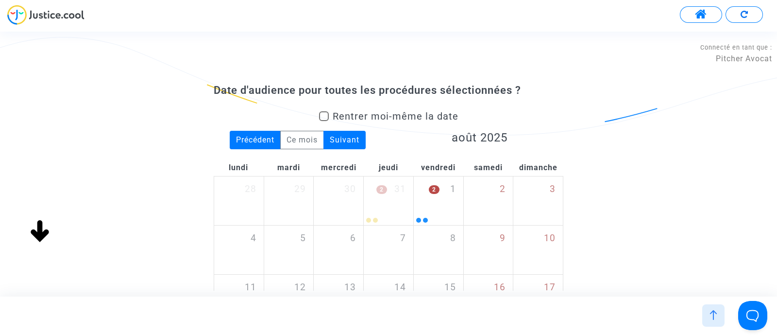
click at [328, 119] on span at bounding box center [324, 116] width 10 height 10
click at [324, 121] on input "Rentrer moi-même la date" at bounding box center [323, 121] width 0 height 0
checkbox input "true"
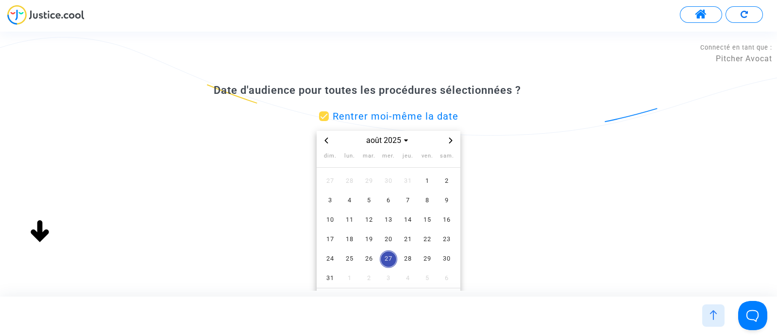
click at [449, 141] on icon "Next month" at bounding box center [451, 140] width 6 height 6
click at [454, 141] on span "Next month" at bounding box center [451, 141] width 12 height 12
click at [407, 197] on span "11" at bounding box center [407, 200] width 17 height 17
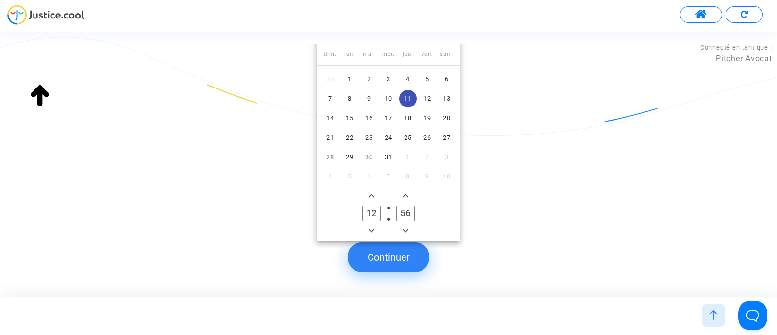
scroll to position [126, 0]
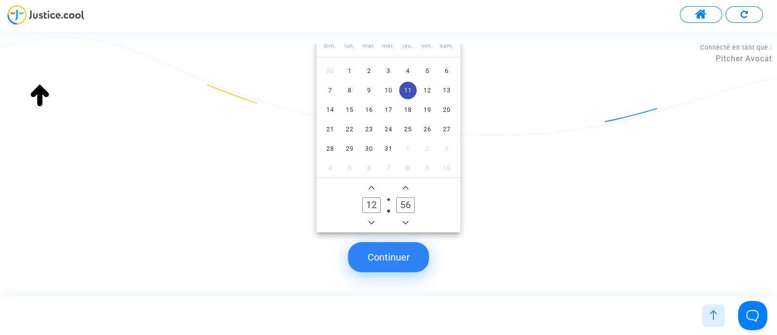
click at [377, 189] on button "Add a hour" at bounding box center [372, 188] width 12 height 12
click at [375, 189] on span "Add a hour" at bounding box center [372, 188] width 12 height 12
type input "14"
drag, startPoint x: 411, startPoint y: 204, endPoint x: 391, endPoint y: 207, distance: 19.7
click at [391, 207] on label "56 Minute" at bounding box center [406, 205] width 34 height 20
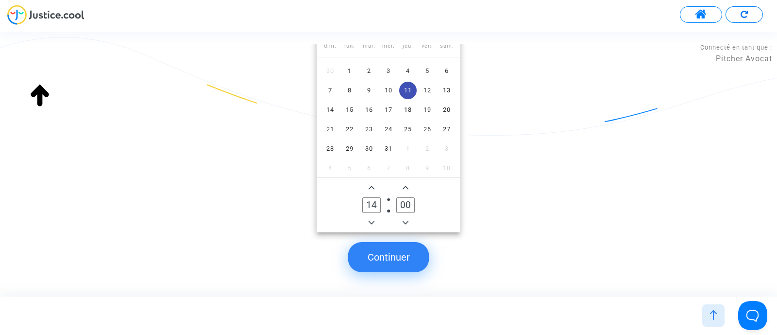
type input "00"
click at [399, 255] on button "Continuer" at bounding box center [388, 257] width 81 height 30
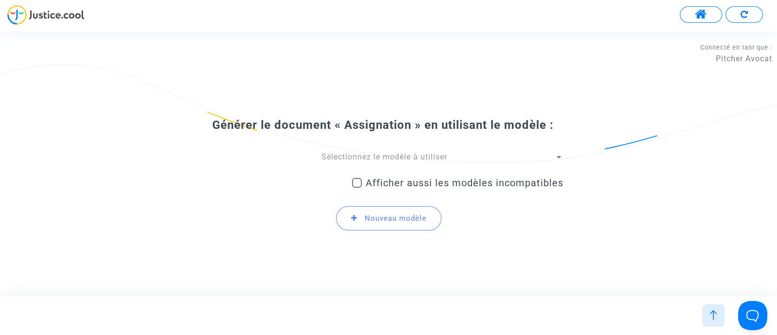
click at [557, 158] on div at bounding box center [559, 157] width 5 height 2
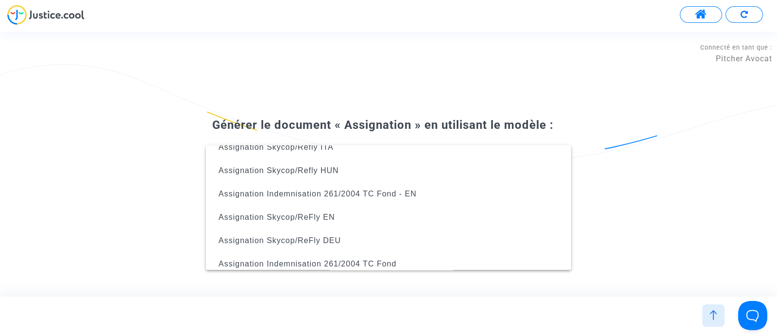
scroll to position [225, 0]
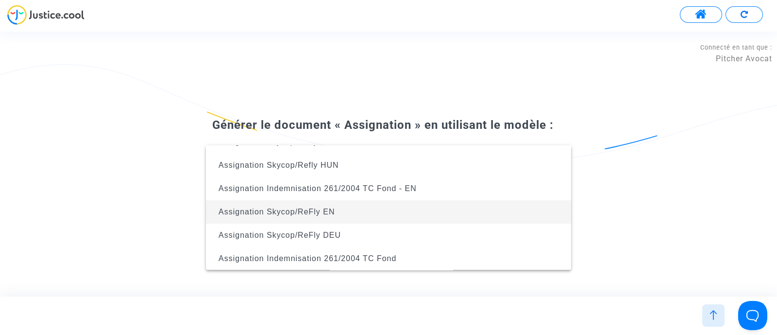
click at [431, 213] on span "Assignation Skycop/ReFly EN" at bounding box center [389, 211] width 350 height 23
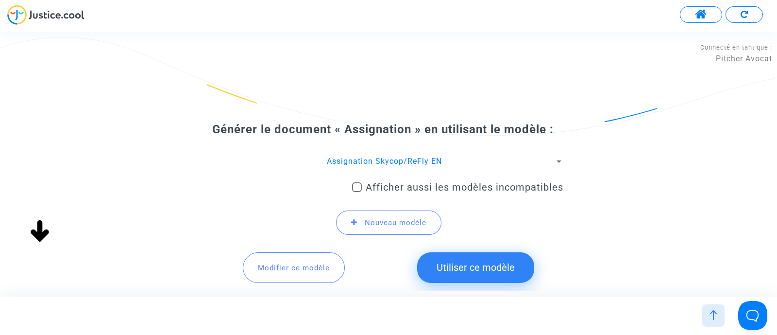
click at [491, 261] on button "Utiliser ce modèle" at bounding box center [475, 267] width 117 height 30
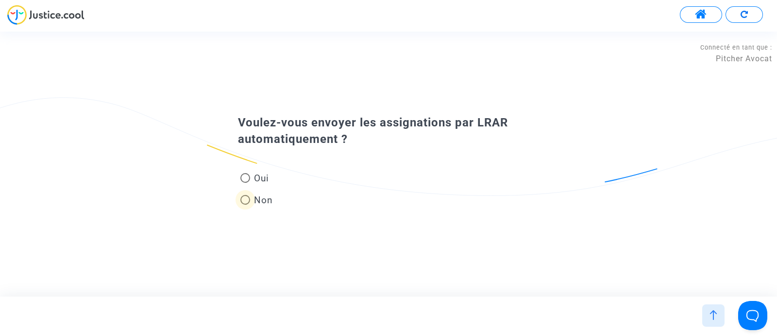
click at [246, 198] on span at bounding box center [245, 200] width 10 height 10
click at [245, 204] on input "Non" at bounding box center [245, 204] width 0 height 0
radio input "true"
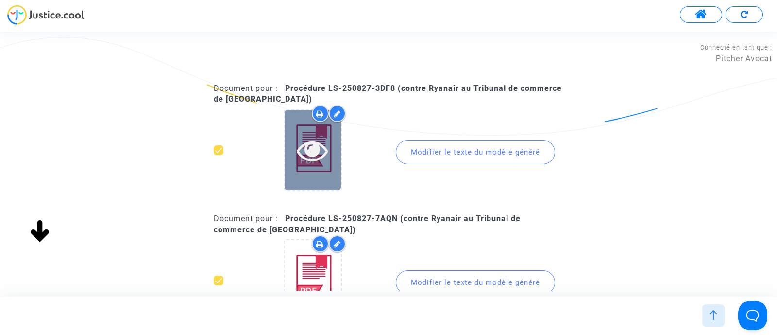
click at [317, 176] on div at bounding box center [313, 150] width 56 height 80
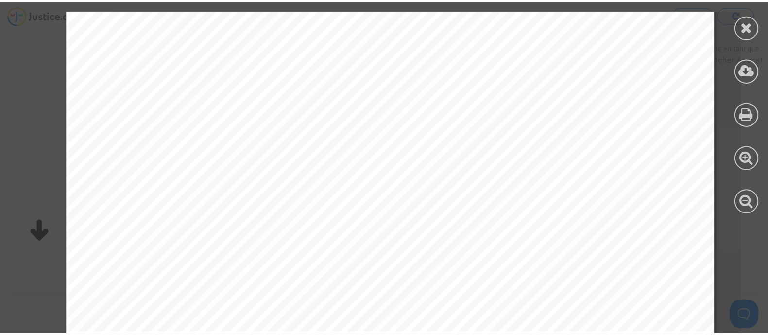
scroll to position [546, 0]
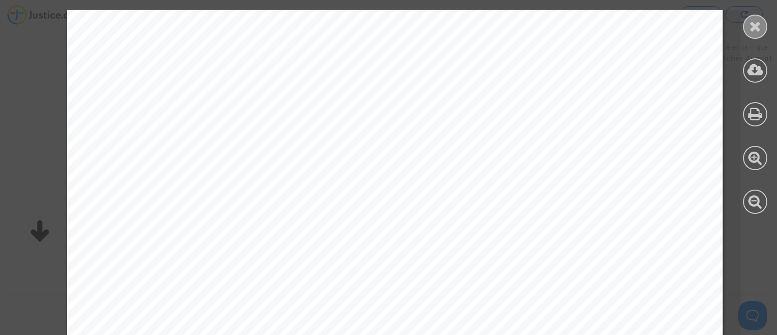
click at [763, 28] on div at bounding box center [755, 27] width 24 height 24
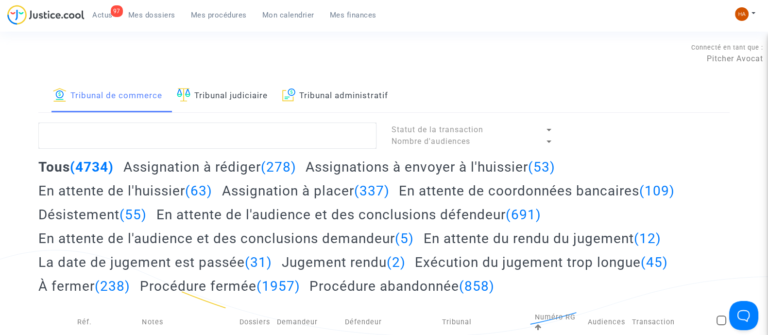
click at [195, 171] on h2 "Assignation à rédiger (278)" at bounding box center [209, 166] width 173 height 17
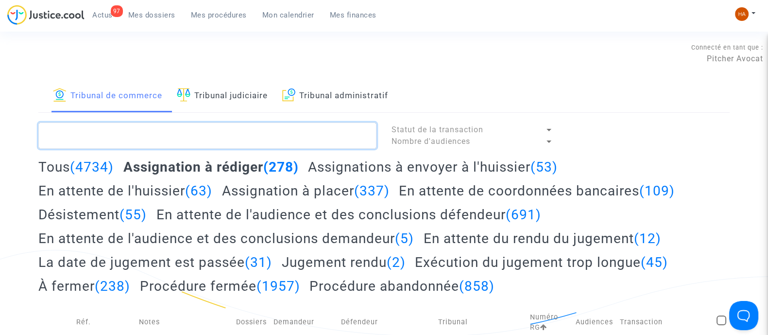
click at [107, 132] on textarea at bounding box center [207, 135] width 338 height 26
paste textarea "!#néerlandais !#hindi !#arabe !#mandarin !#projetenvoyé !#[GEOGRAPHIC_DATA]"
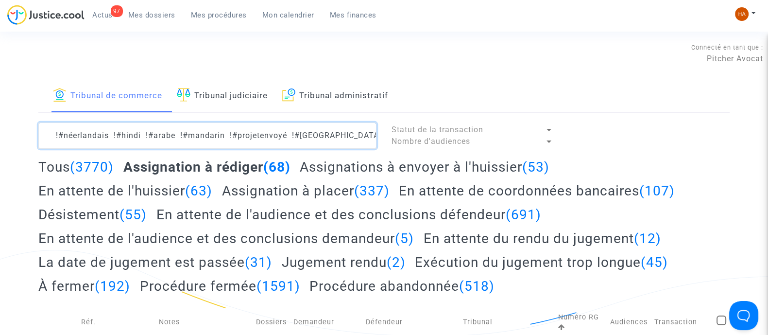
click at [54, 137] on textarea at bounding box center [207, 135] width 338 height 26
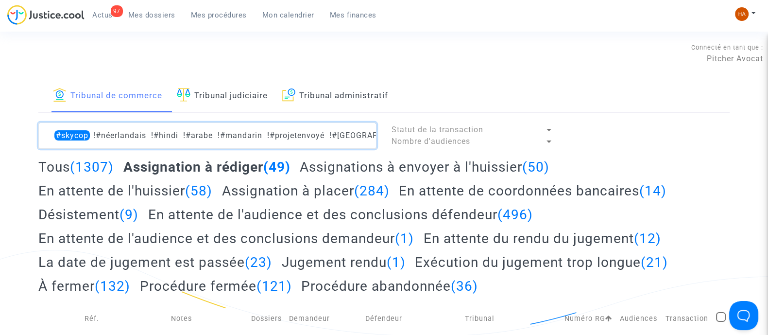
type textarea "#skycop !#néerlandais !#hindi !#arabe !#mandarin !#projetenvoyé !#[GEOGRAPHIC_D…"
